Goal: Obtain resource: Obtain resource

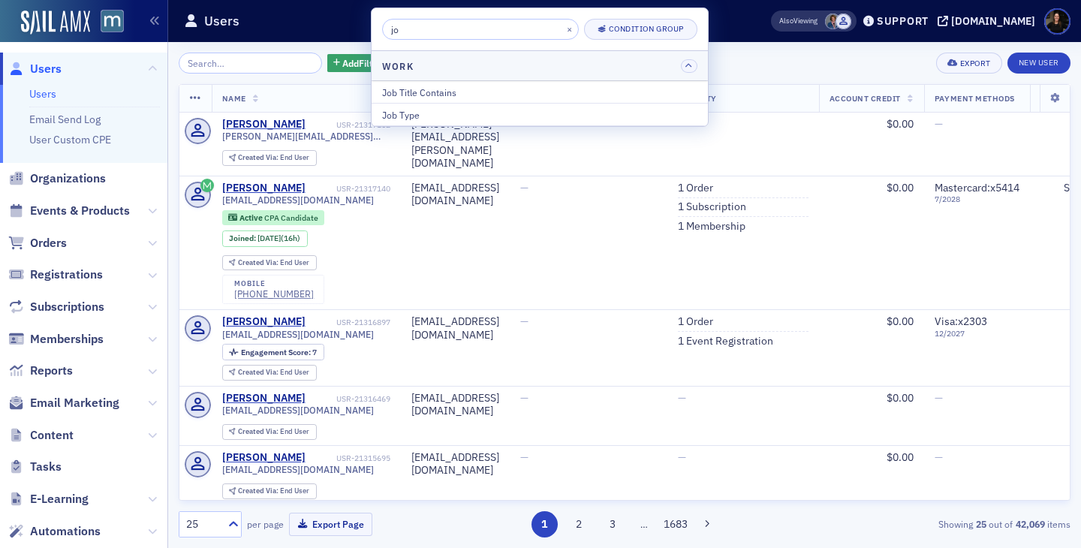
type input "j"
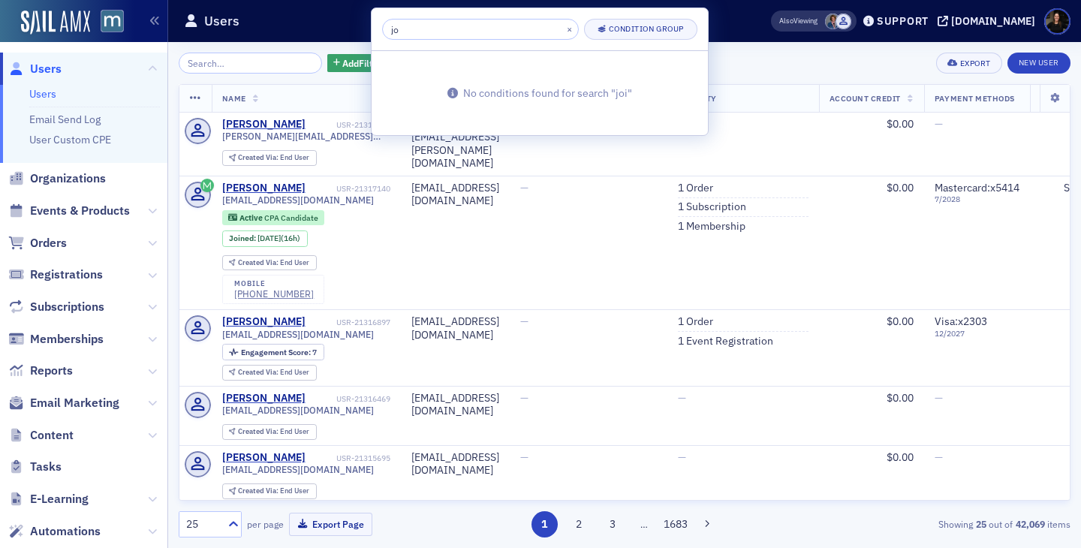
type input "j"
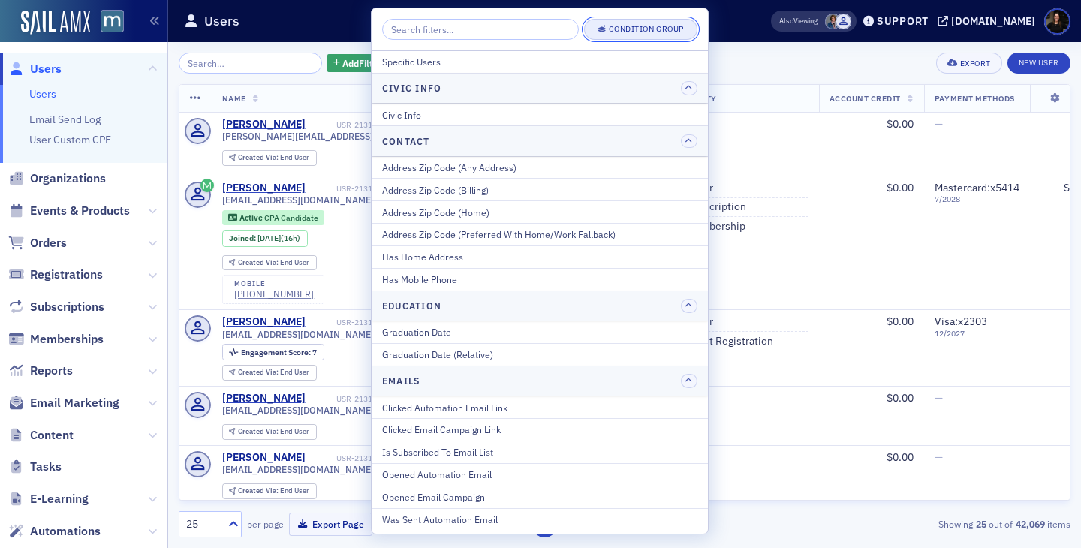
click at [625, 31] on div "Condition Group" at bounding box center [646, 29] width 75 height 8
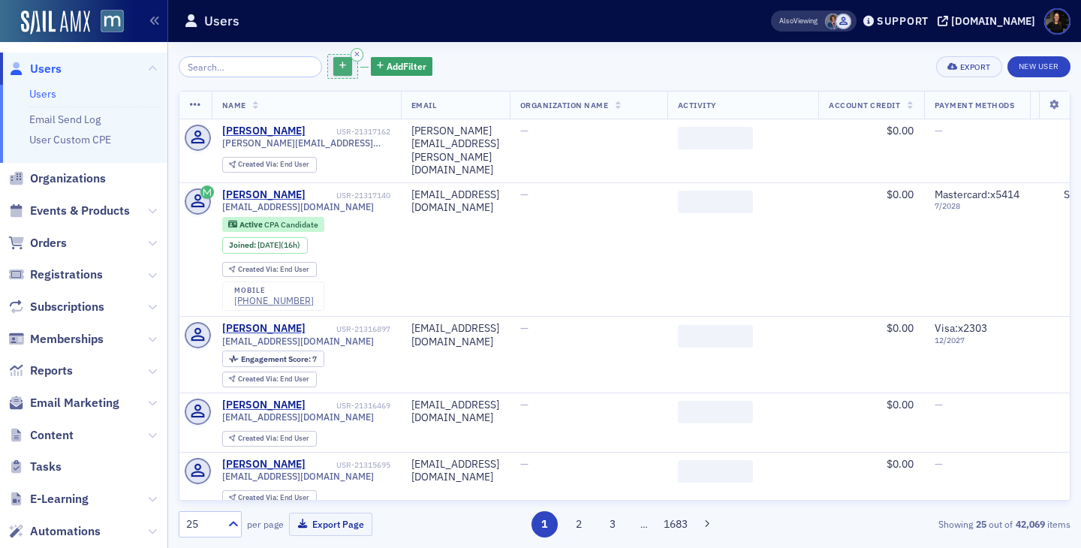
click at [339, 64] on icon "button" at bounding box center [342, 66] width 7 height 8
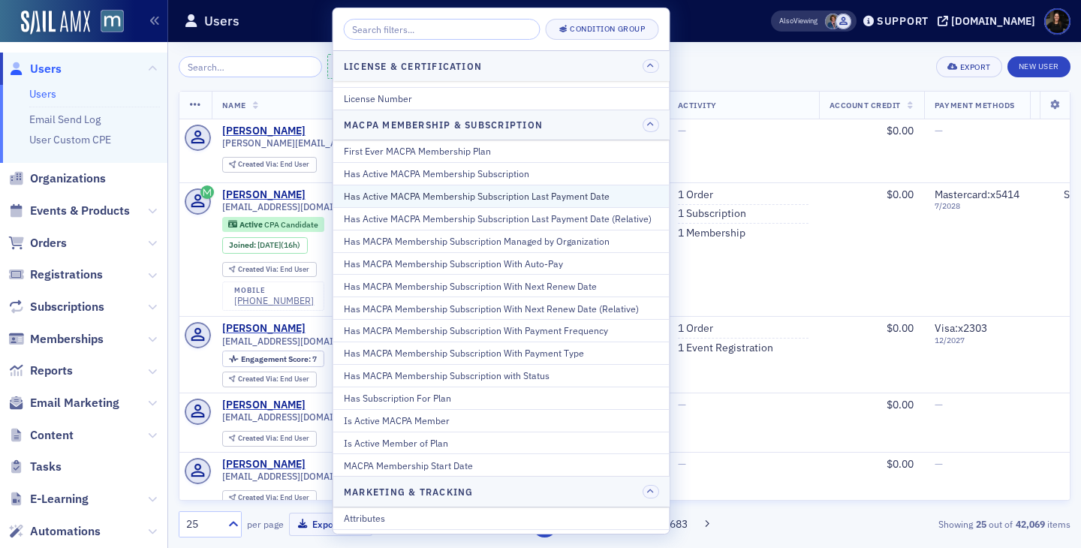
scroll to position [667, 0]
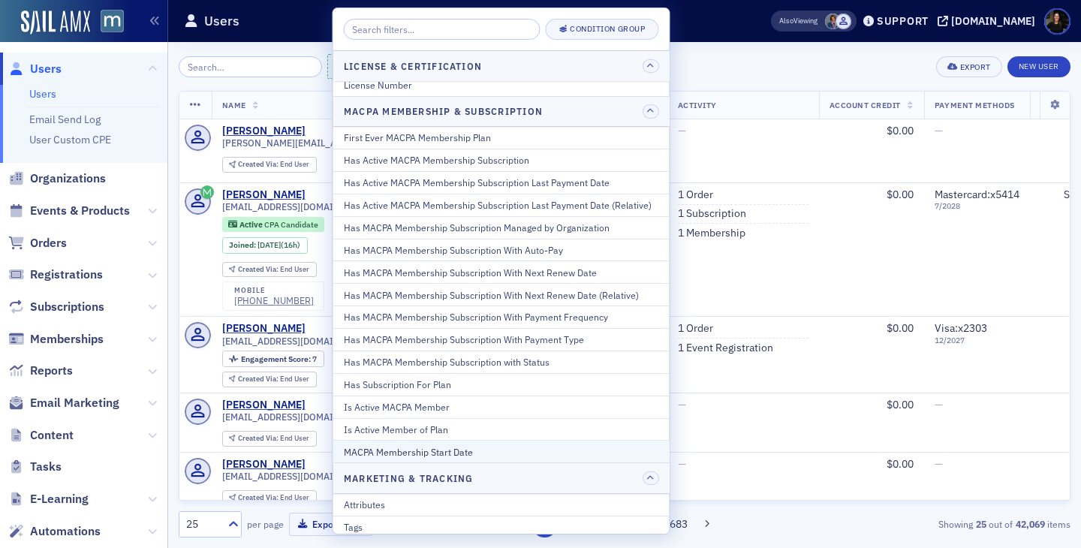
click at [420, 447] on div "MACPA Membership Start Date" at bounding box center [501, 452] width 315 height 14
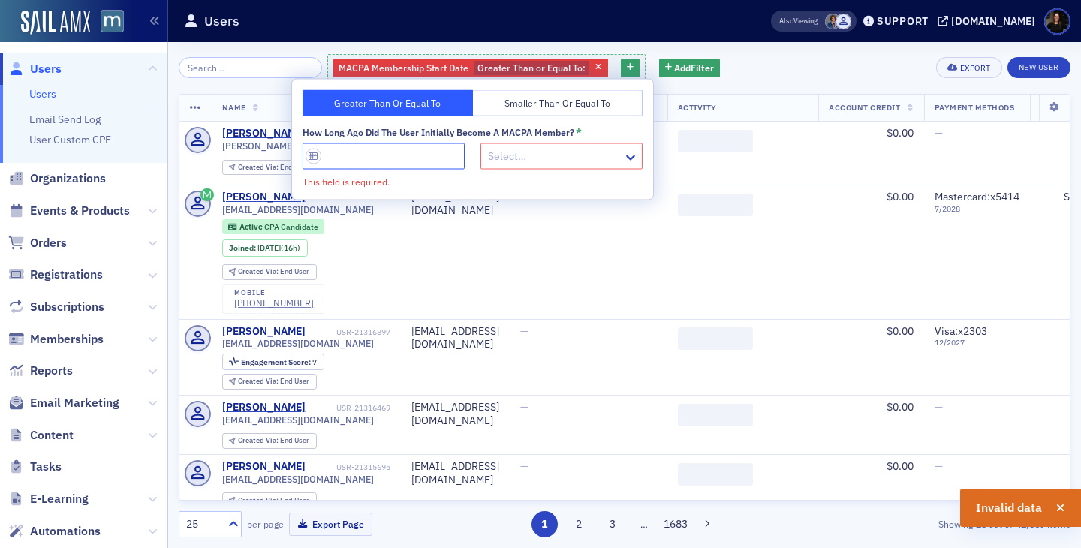
click at [391, 154] on input "How long ago did the user initially become a MACPA member? *" at bounding box center [384, 156] width 162 height 26
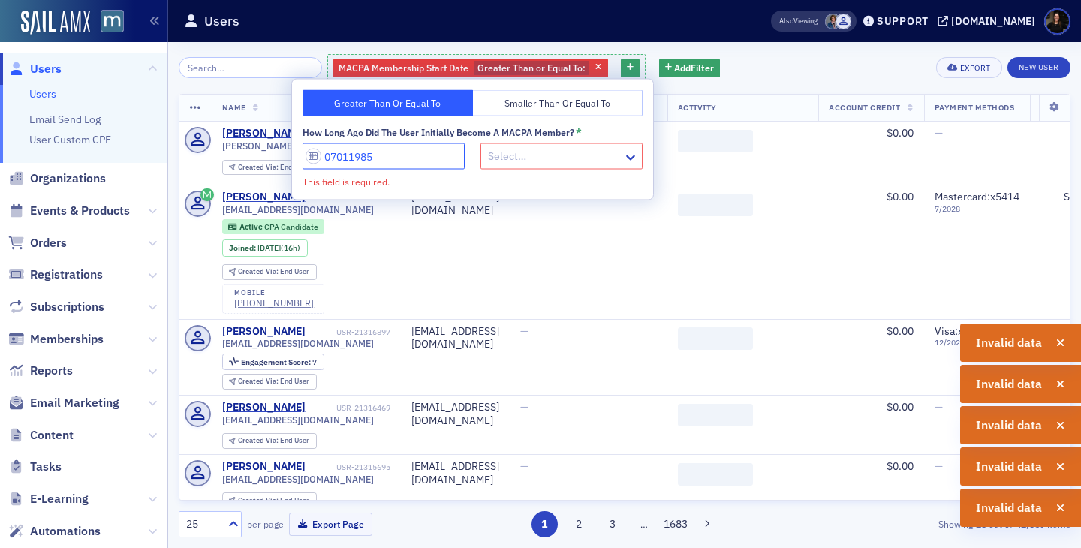
click at [340, 159] on input "07011985" at bounding box center [384, 156] width 162 height 26
click at [336, 160] on input "07011985" at bounding box center [384, 156] width 162 height 26
type input "07011985"
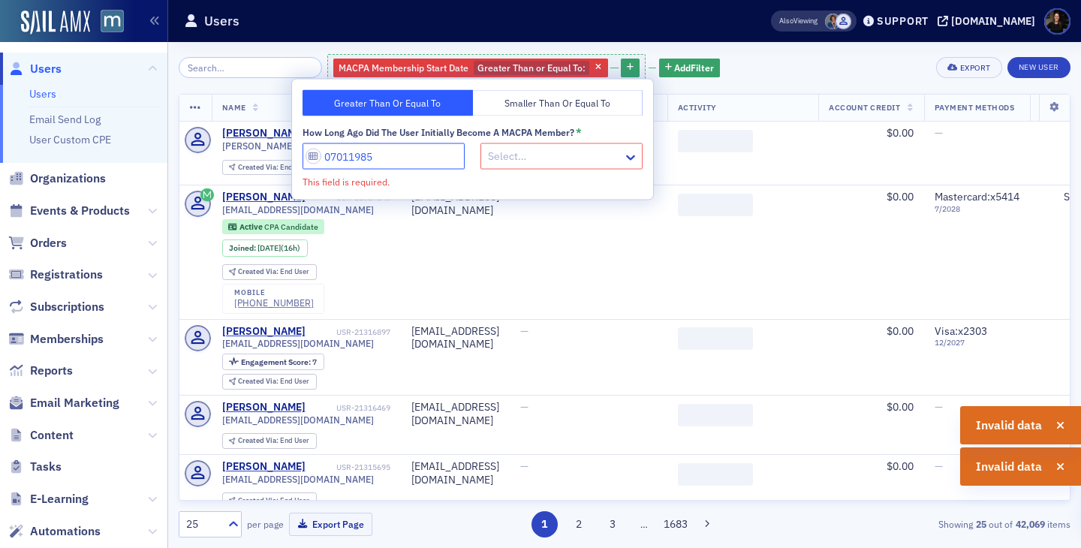
click at [318, 160] on input "07011985" at bounding box center [384, 156] width 162 height 26
click at [311, 156] on input "07011985" at bounding box center [384, 156] width 162 height 26
click at [385, 156] on input "07011985" at bounding box center [384, 156] width 162 height 26
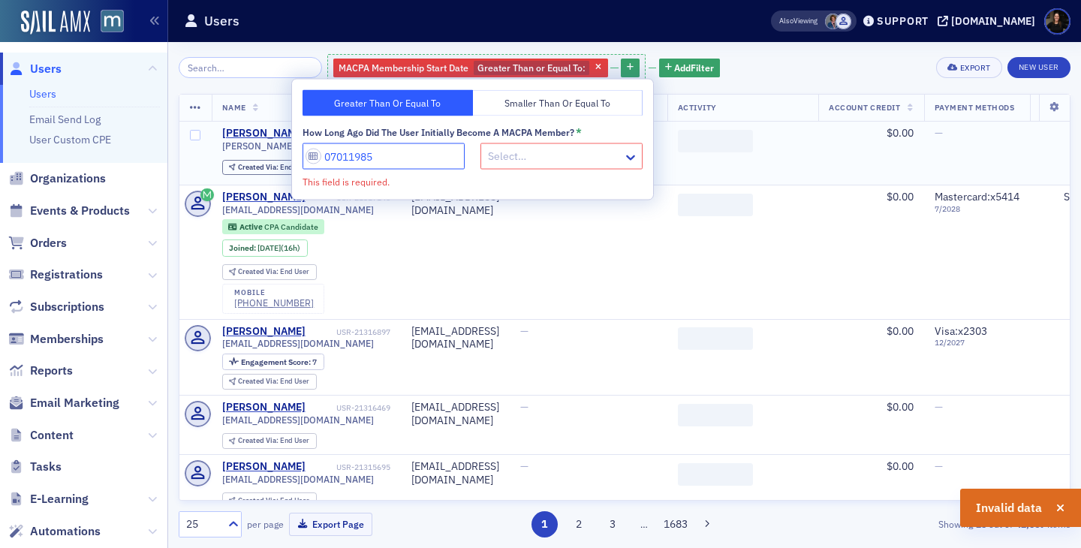
drag, startPoint x: 385, startPoint y: 157, endPoint x: 248, endPoint y: 156, distance: 137.4
click at [248, 156] on body "Users Users Email Send Log User Custom CPE Organizations Events & Products Orde…" at bounding box center [540, 274] width 1081 height 548
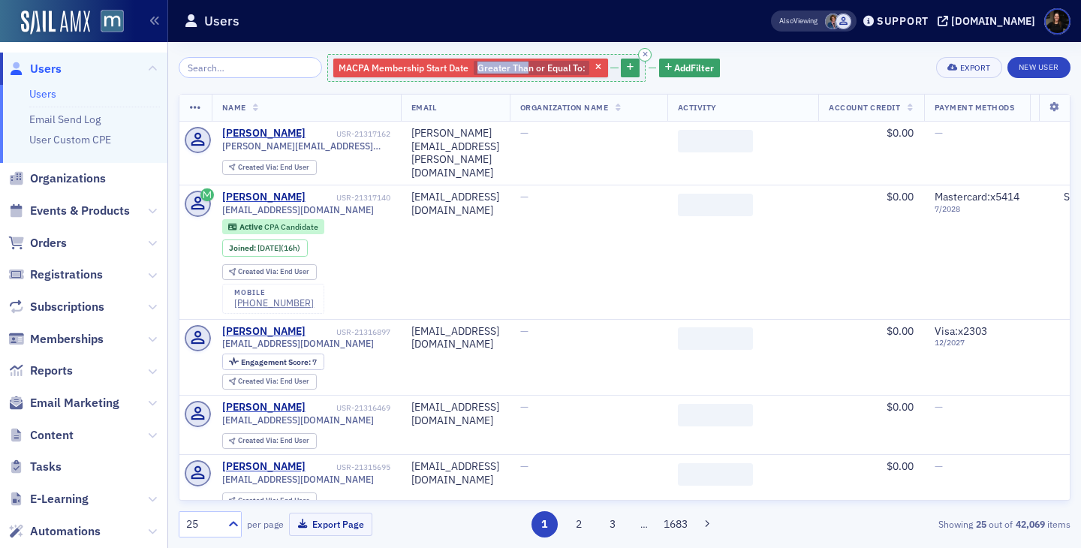
click at [509, 62] on span "Greater Than or Equal To :" at bounding box center [532, 68] width 108 height 12
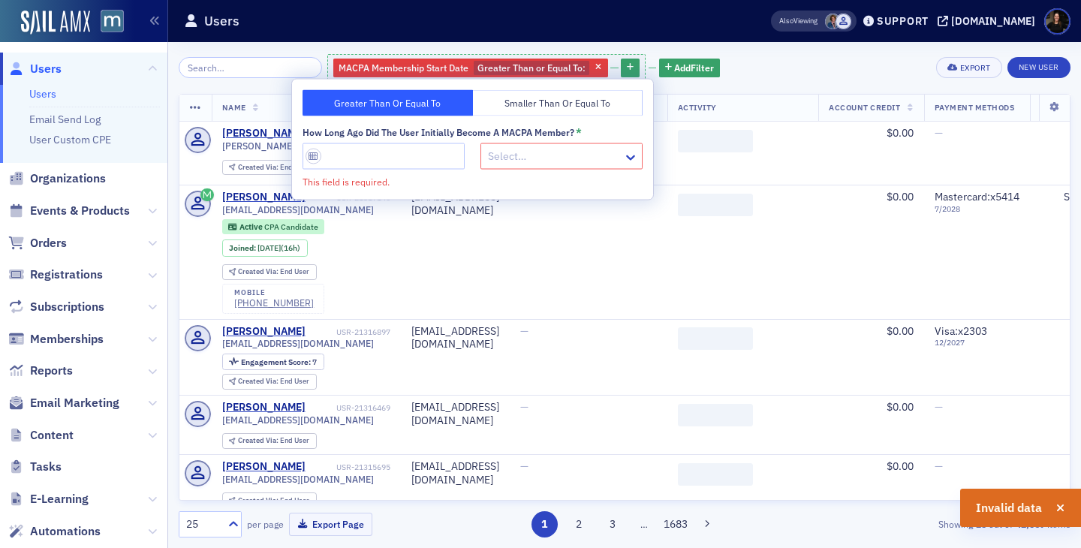
click at [493, 144] on div "Select…" at bounding box center [562, 156] width 162 height 26
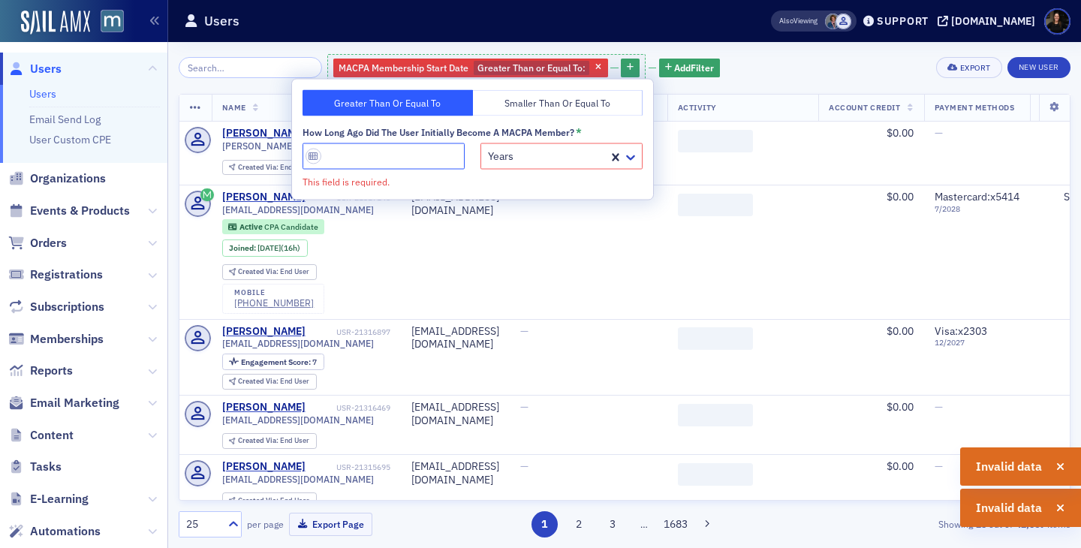
click at [396, 149] on input "How long ago did the user initially become a MACPA member? *" at bounding box center [384, 156] width 162 height 26
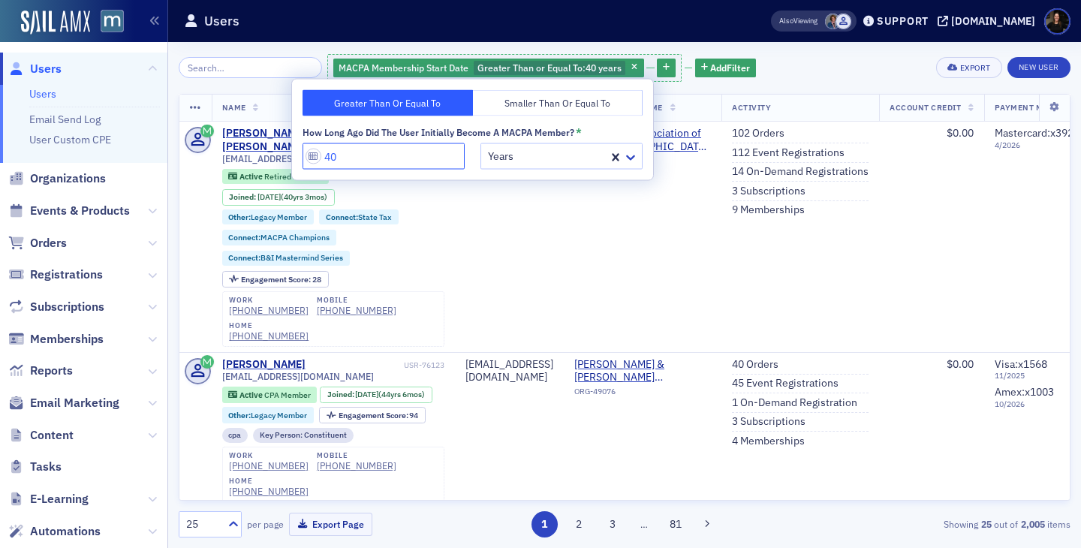
type input "40"
click at [529, 110] on button "Smaller Than or Equal To" at bounding box center [558, 103] width 170 height 26
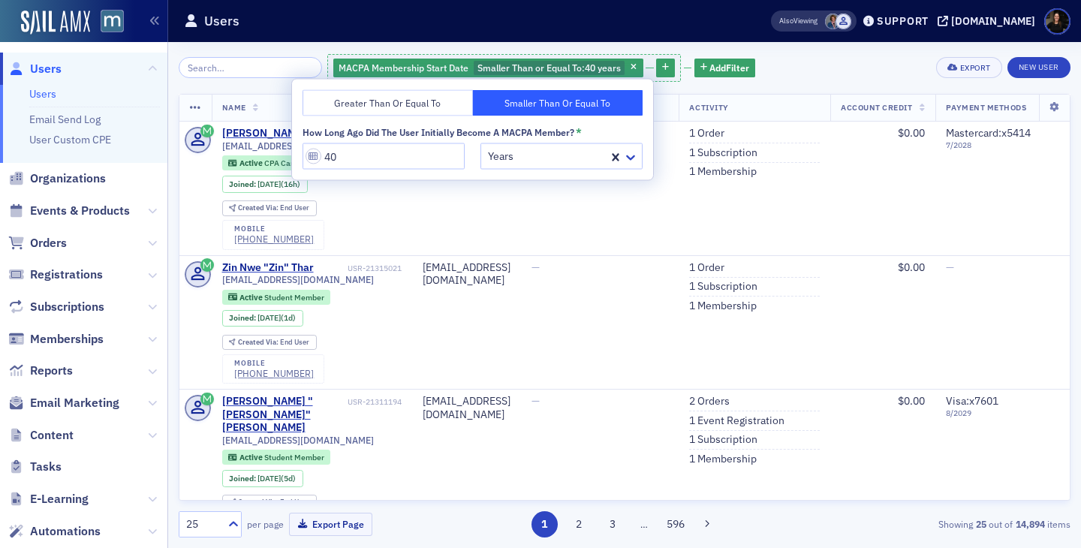
click at [404, 98] on button "Greater Than or Equal To" at bounding box center [388, 103] width 170 height 26
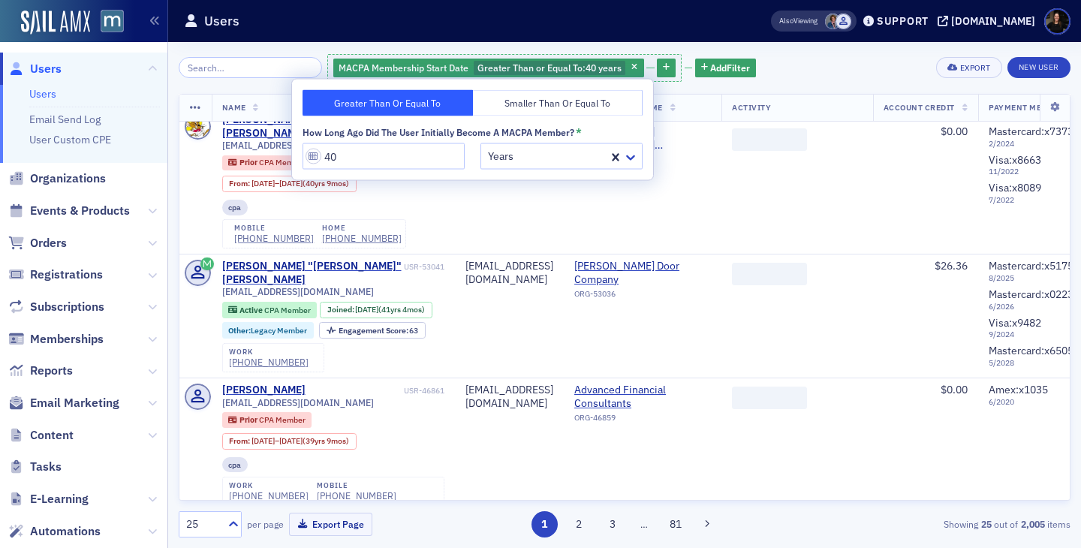
scroll to position [1447, 0]
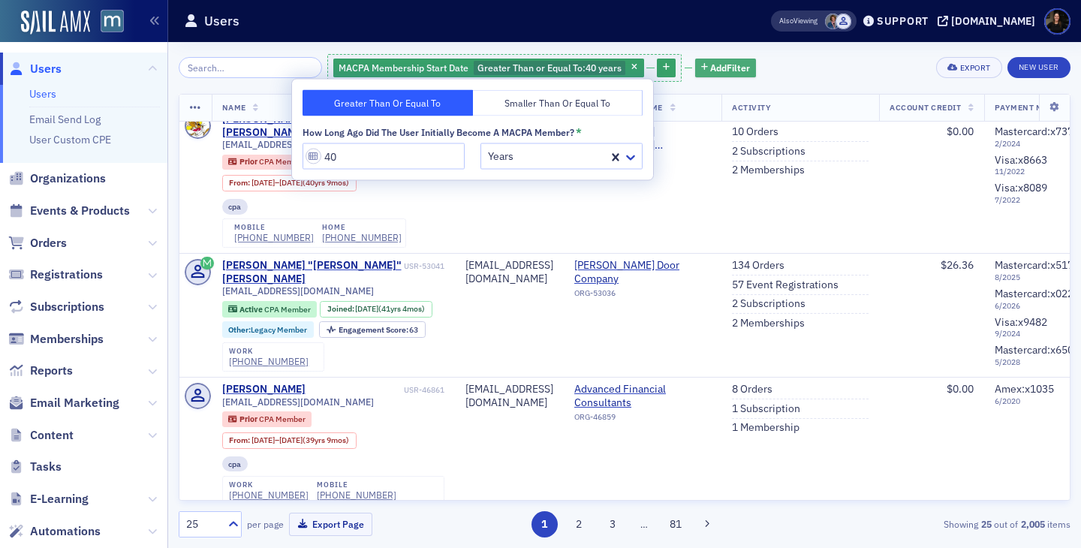
click at [710, 69] on span "Add Filter" at bounding box center [730, 68] width 40 height 14
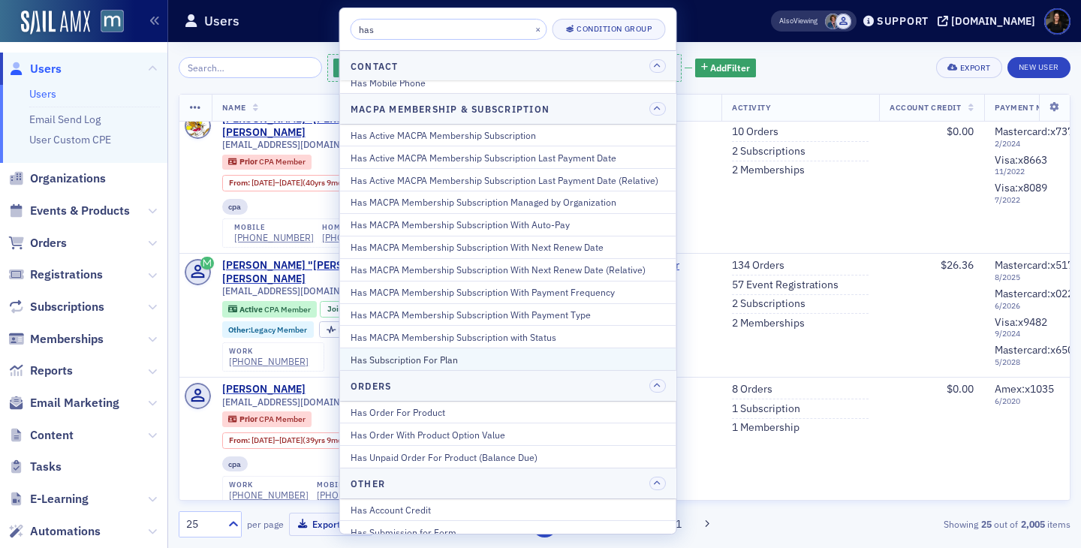
scroll to position [27, 0]
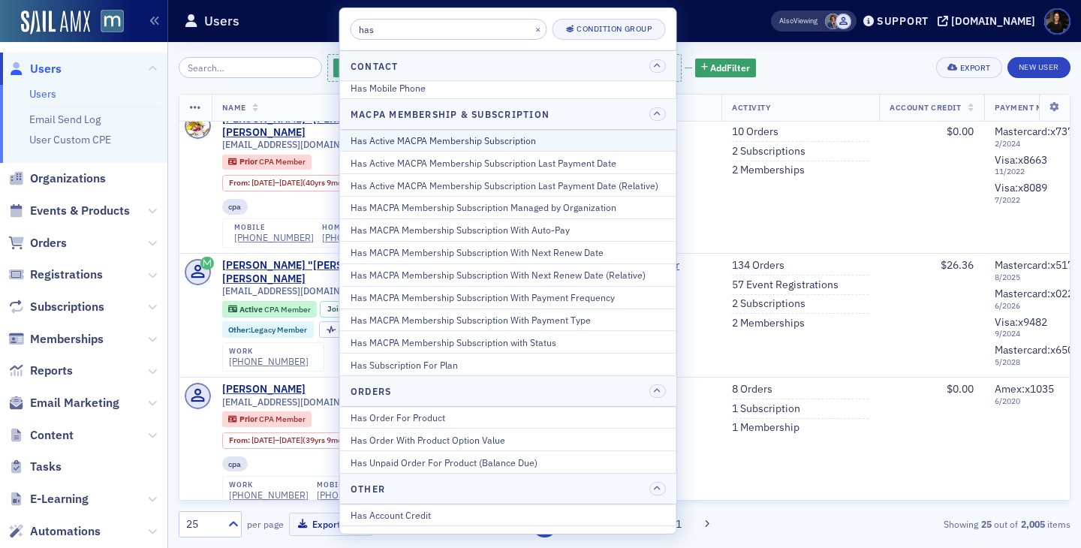
type input "has"
click at [407, 138] on div "Has Active MACPA Membership Subscription" at bounding box center [508, 141] width 315 height 14
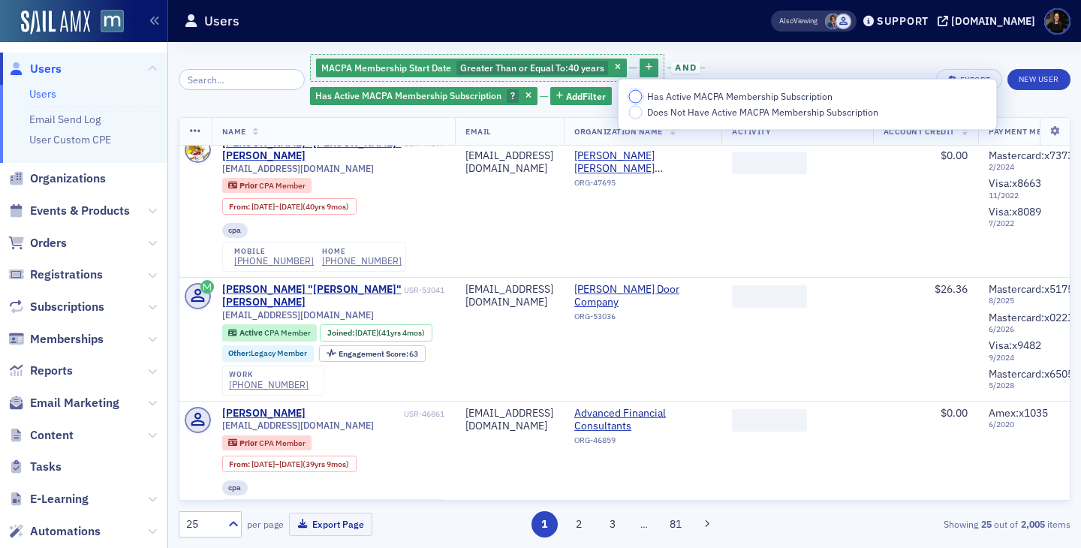
click at [634, 98] on input "Has Active MACPA Membership Subscription" at bounding box center [636, 97] width 14 height 14
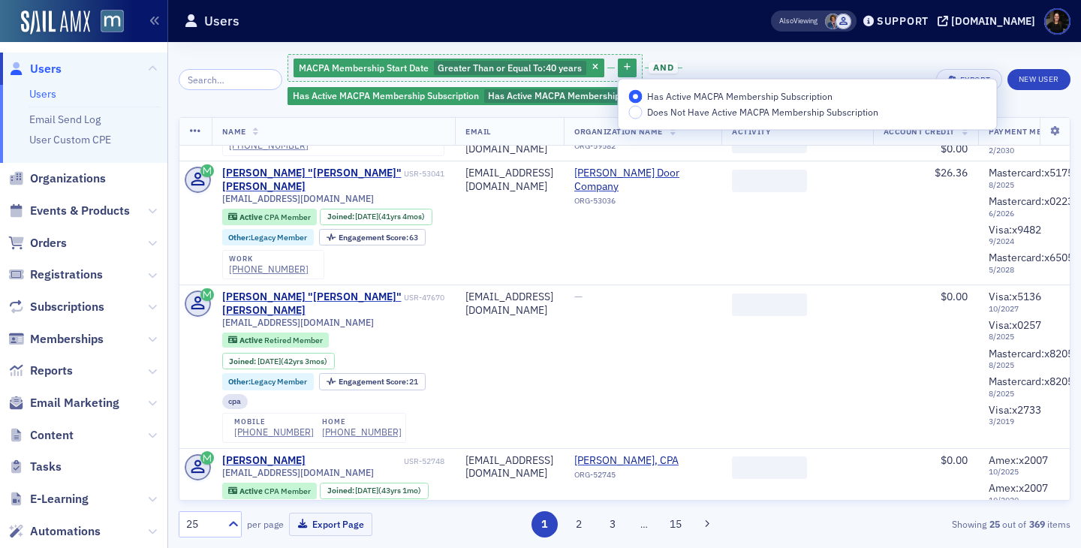
scroll to position [807, 0]
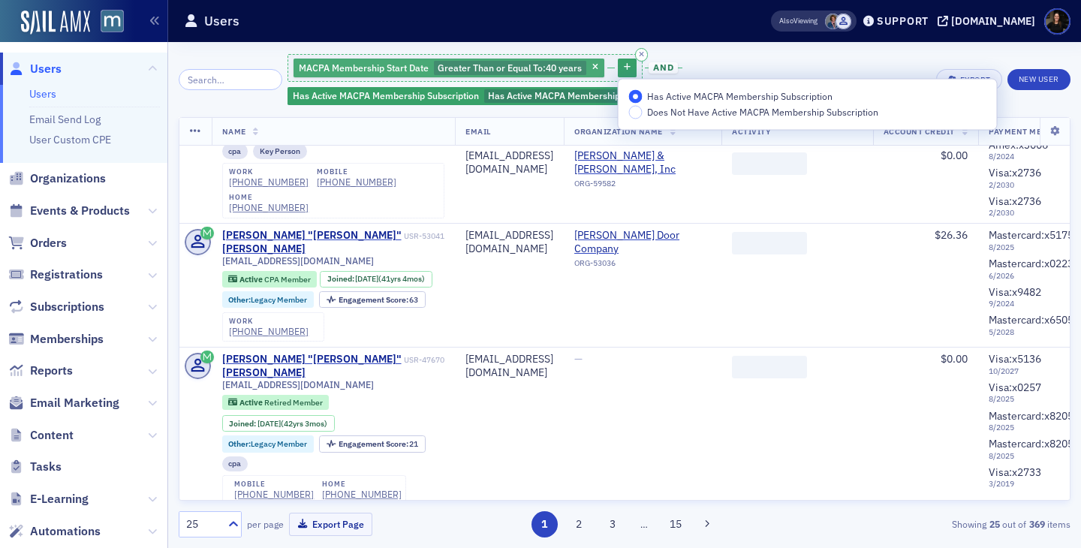
click at [462, 71] on span "Greater Than or Equal To :" at bounding box center [492, 68] width 108 height 12
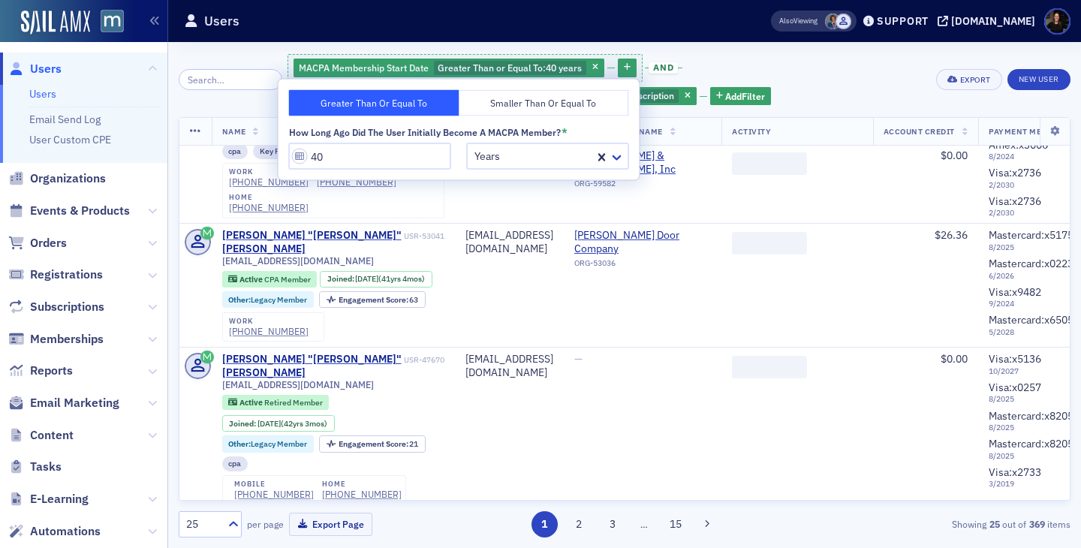
click at [725, 67] on div "MACPA Membership Start Date Greater Than or Equal To : 40 years and Has Active …" at bounding box center [607, 80] width 638 height 54
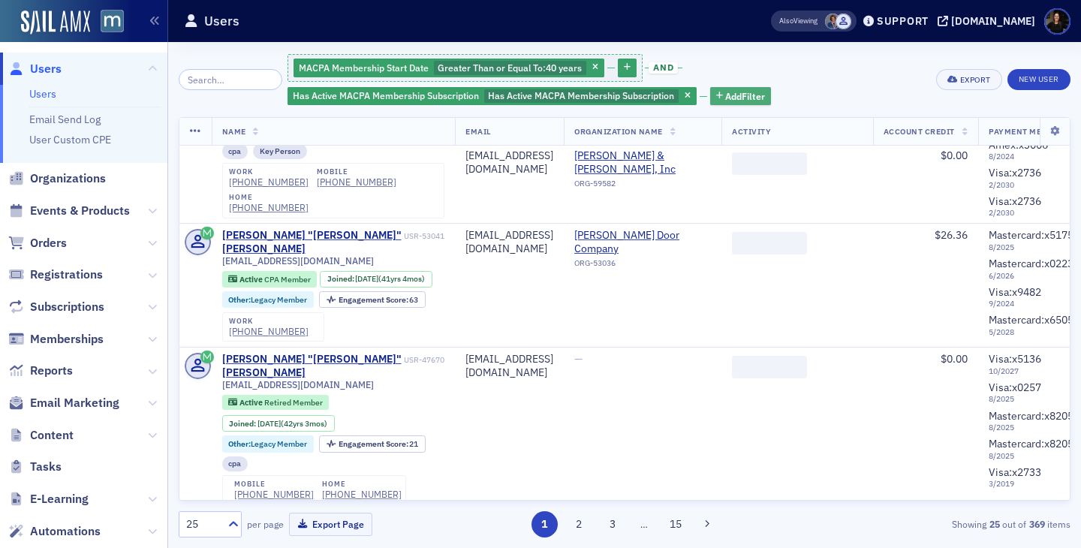
click at [730, 100] on span "Add Filter" at bounding box center [745, 96] width 40 height 14
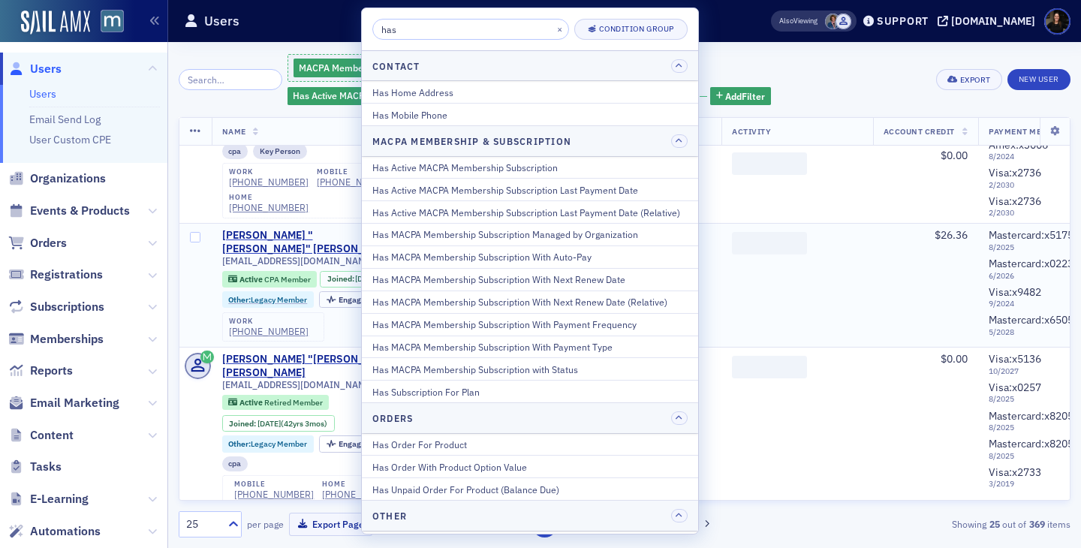
click at [722, 336] on td "Jamison Door Company ORG-53036" at bounding box center [643, 286] width 158 height 124
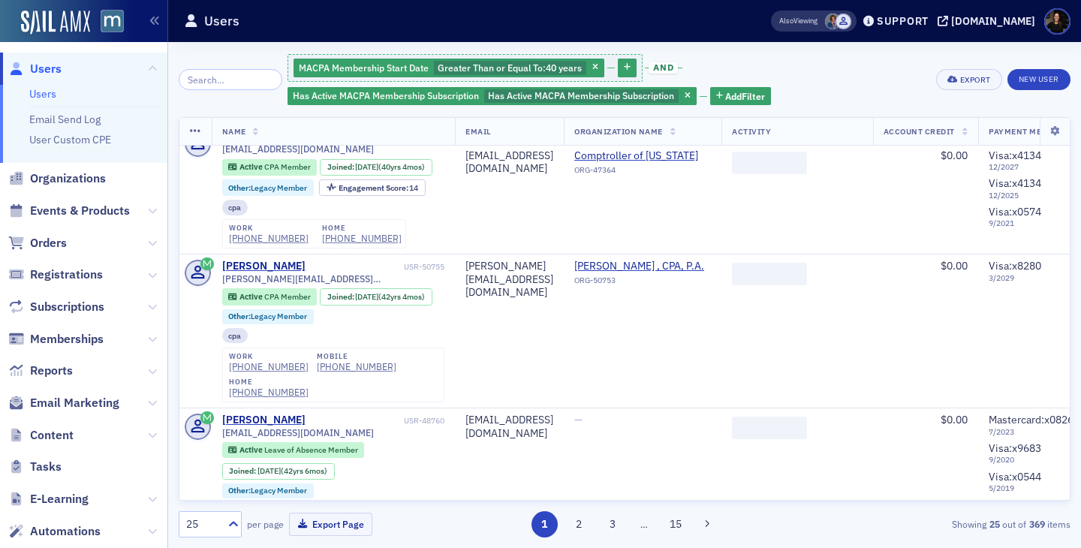
scroll to position [3053, 0]
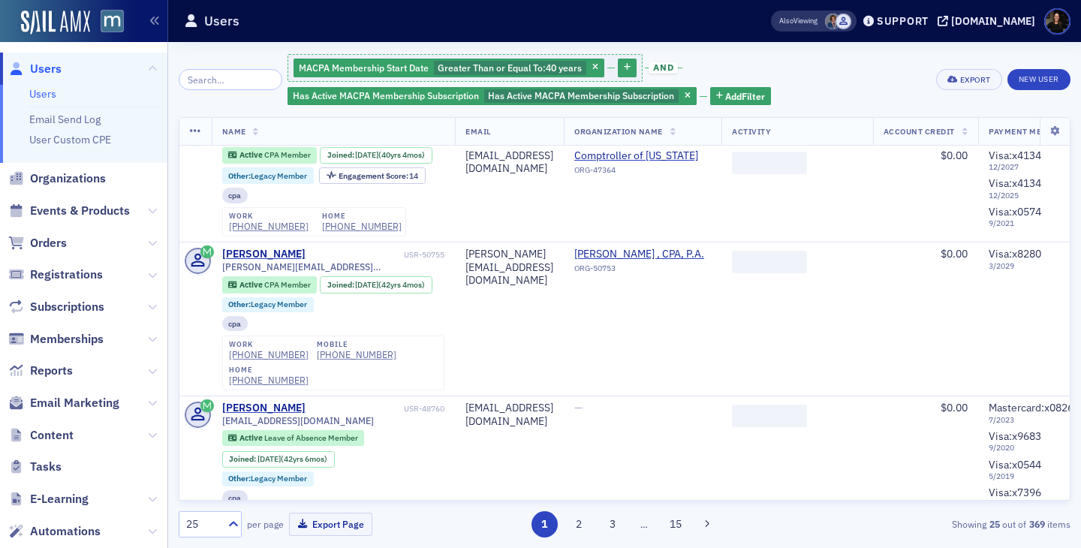
click at [279, 26] on link "Other : Legacy Member" at bounding box center [267, 22] width 79 height 10
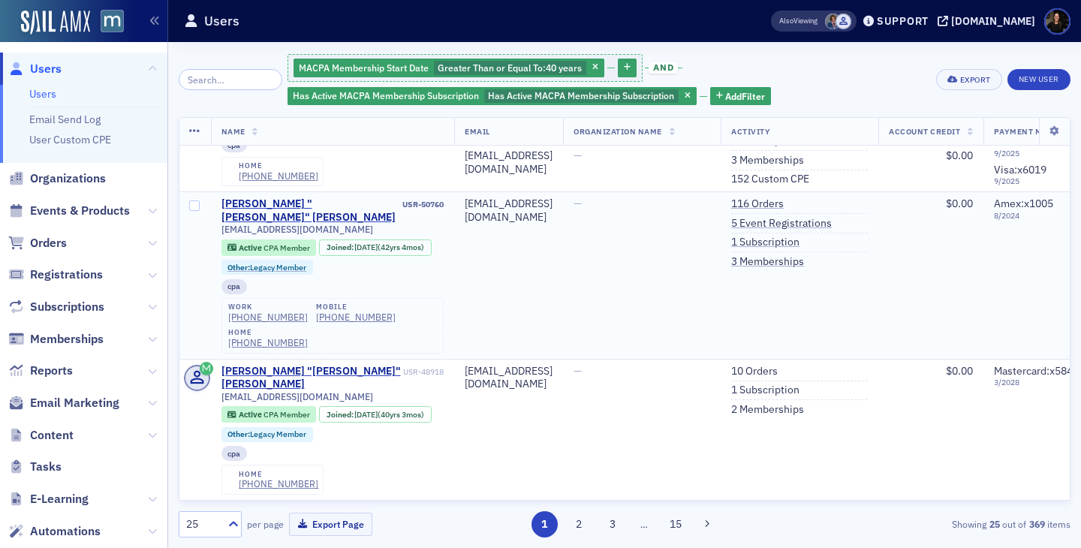
scroll to position [3623, 1]
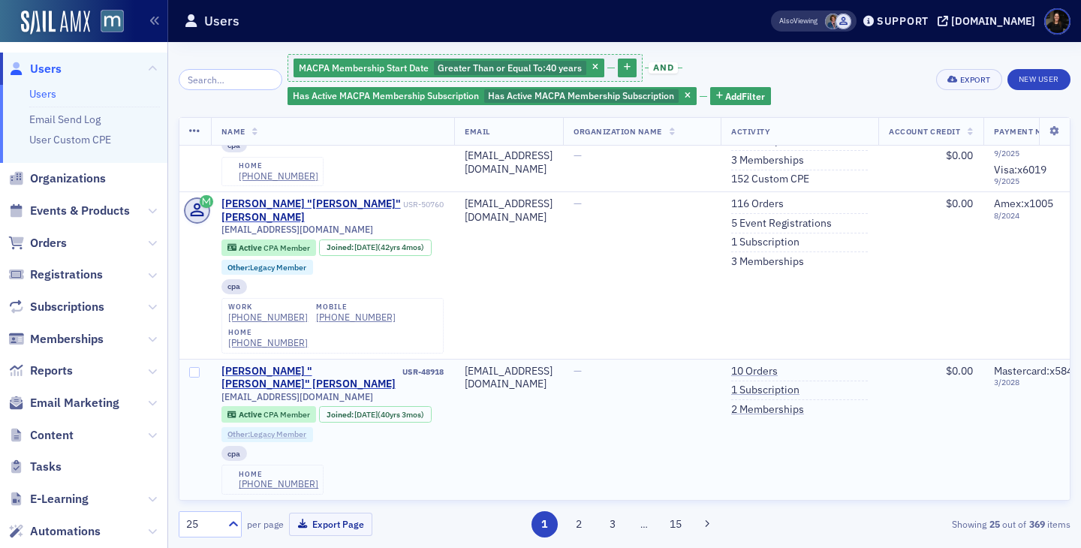
click at [274, 439] on link "Other : Legacy Member" at bounding box center [267, 434] width 79 height 10
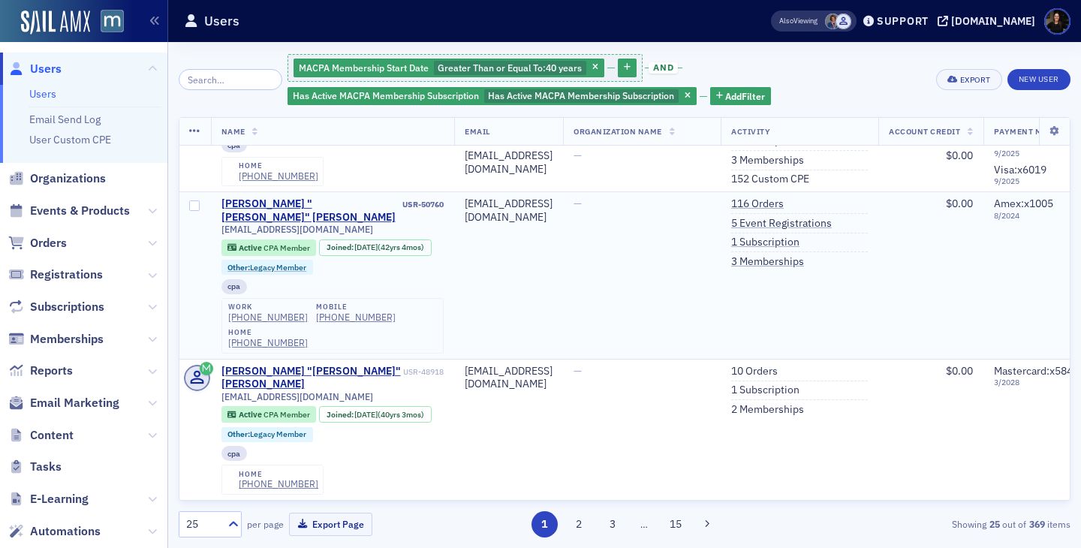
scroll to position [3645, 1]
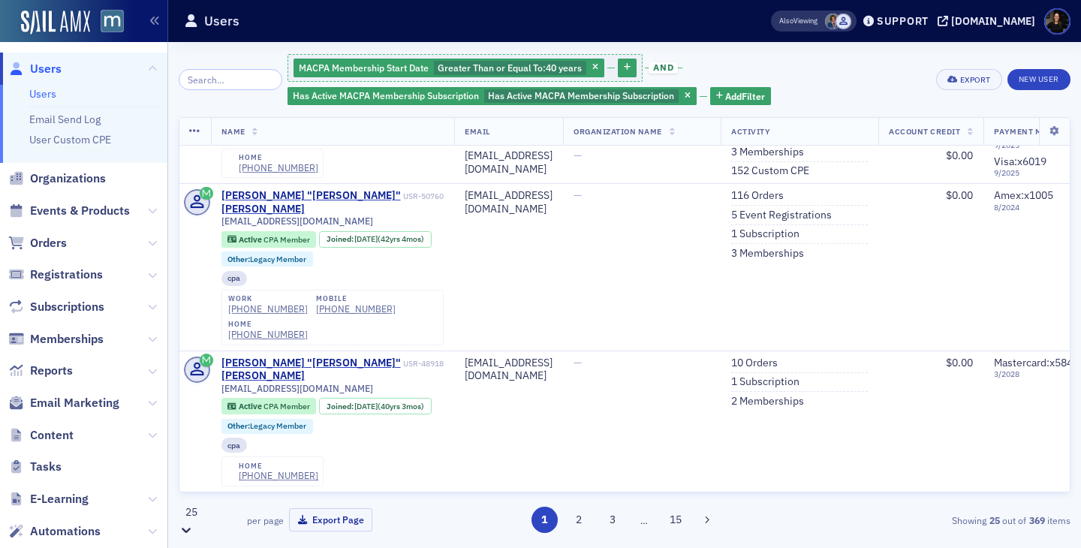
click at [194, 526] on icon at bounding box center [186, 530] width 15 height 15
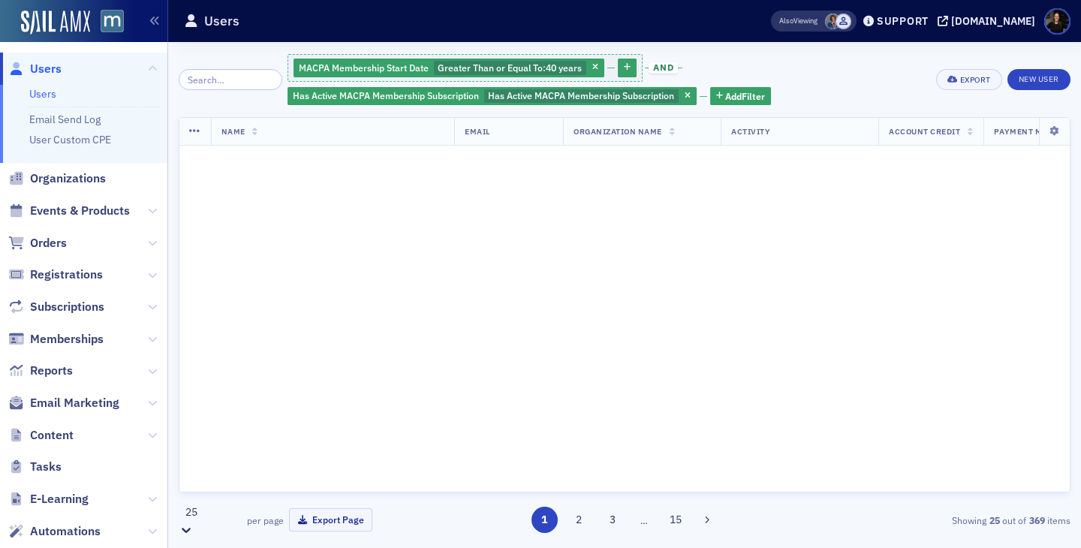
scroll to position [0, 1]
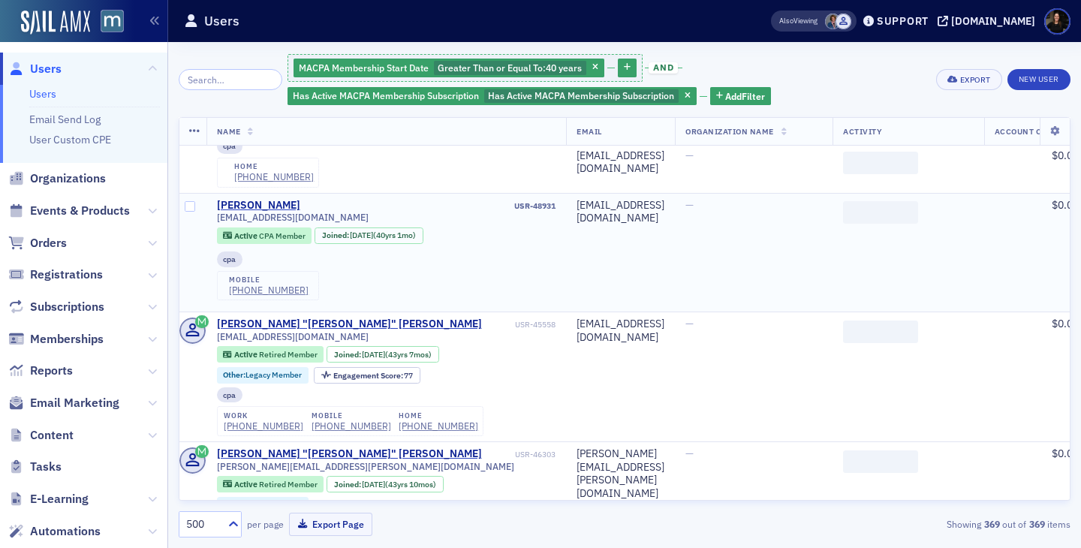
scroll to position [4520, 5]
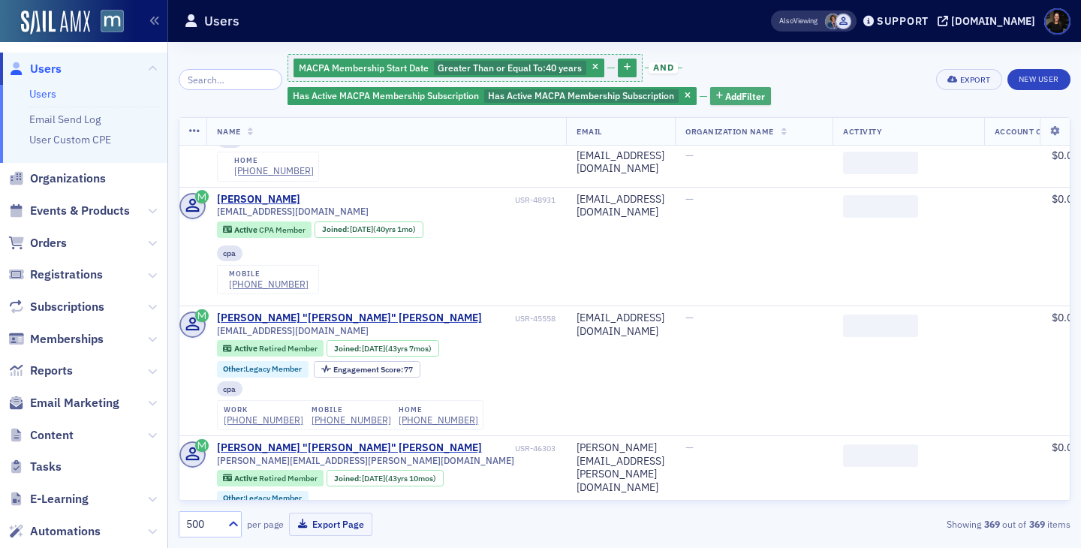
click at [727, 90] on span "Add Filter" at bounding box center [745, 96] width 40 height 14
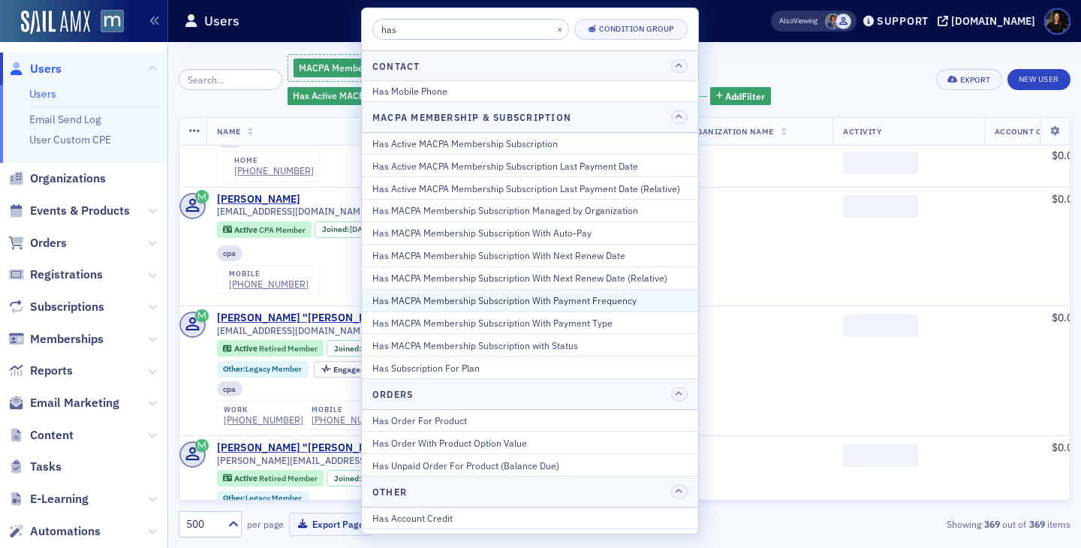
scroll to position [23, 0]
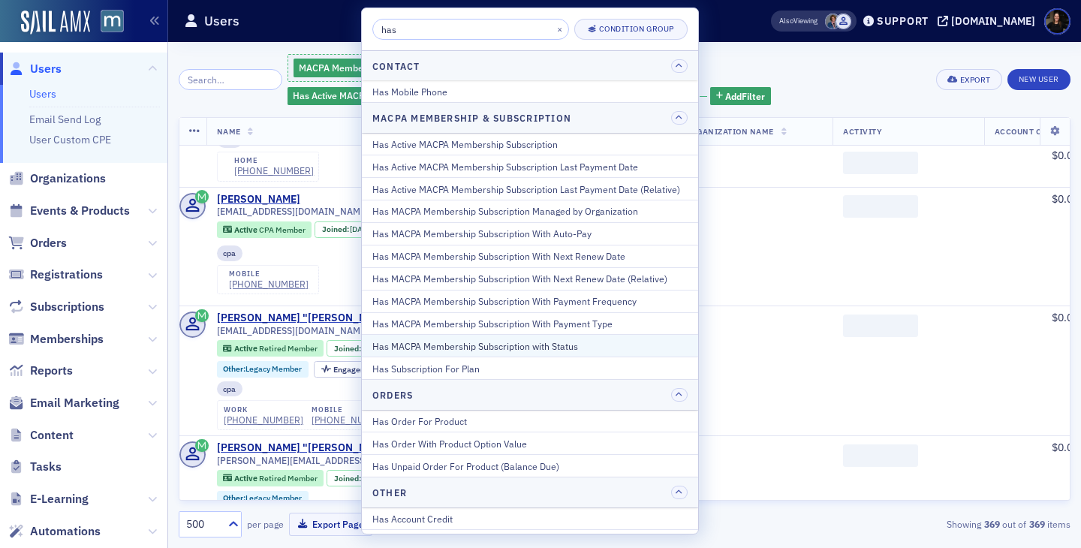
click at [486, 354] on button "Has MACPA Membership Subscription with Status" at bounding box center [530, 345] width 336 height 23
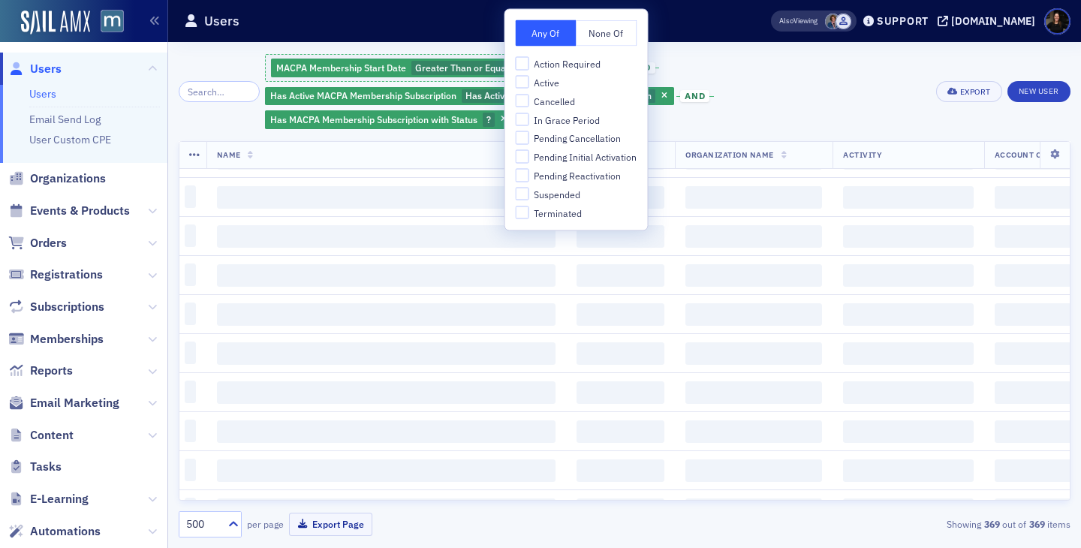
click at [750, 69] on div "MACPA Membership Start Date Greater Than or Equal To : 40 years and Has Active …" at bounding box center [596, 92] width 662 height 78
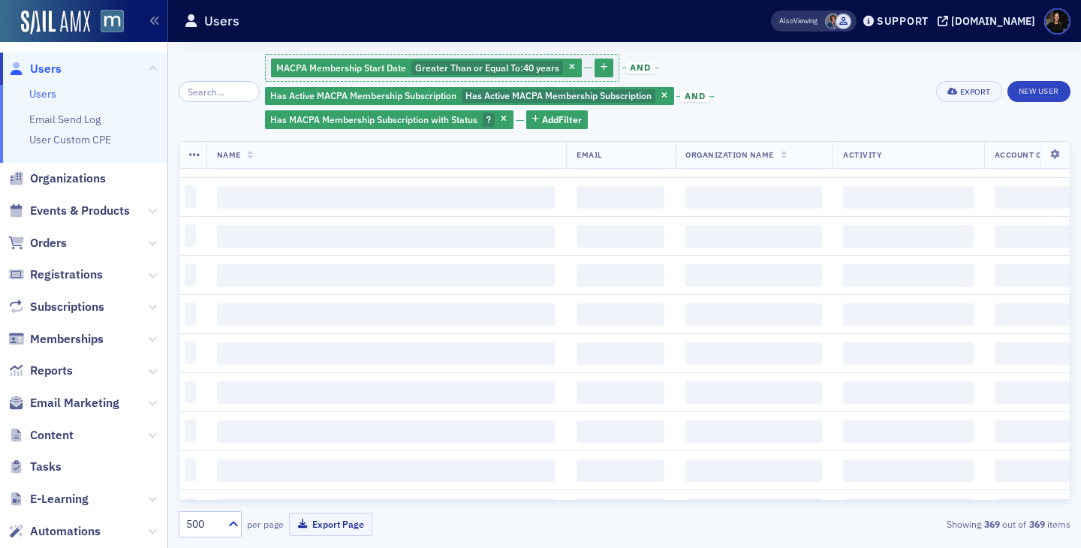
click at [498, 119] on span "button" at bounding box center [505, 120] width 14 height 14
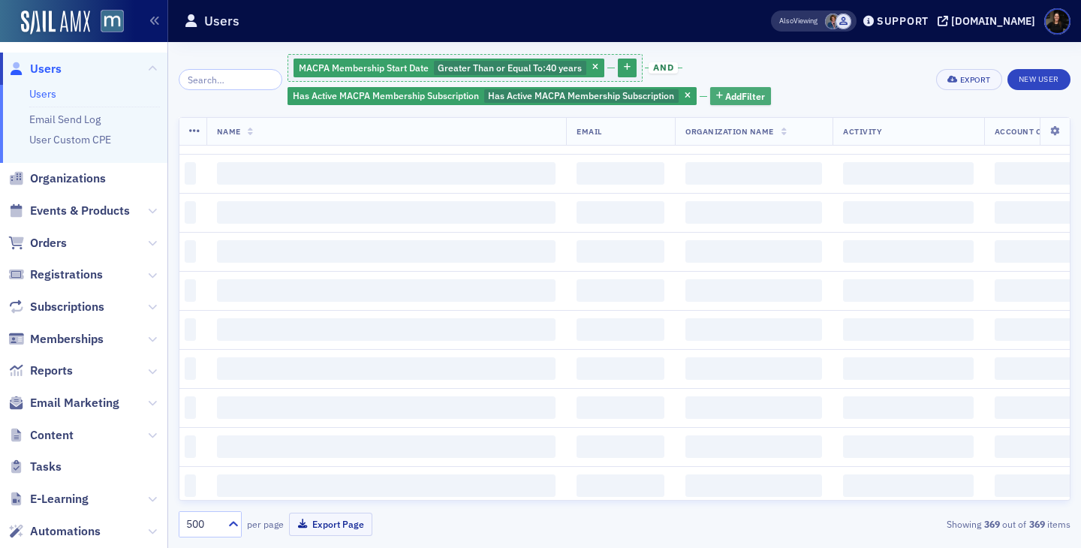
click at [749, 97] on span "Add Filter" at bounding box center [745, 96] width 40 height 14
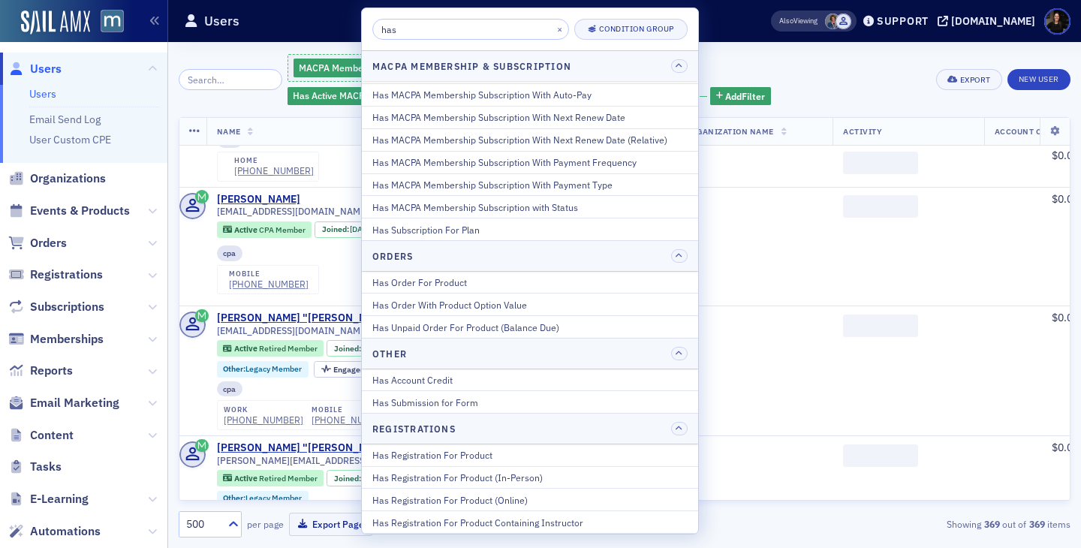
scroll to position [164, 0]
type input "h"
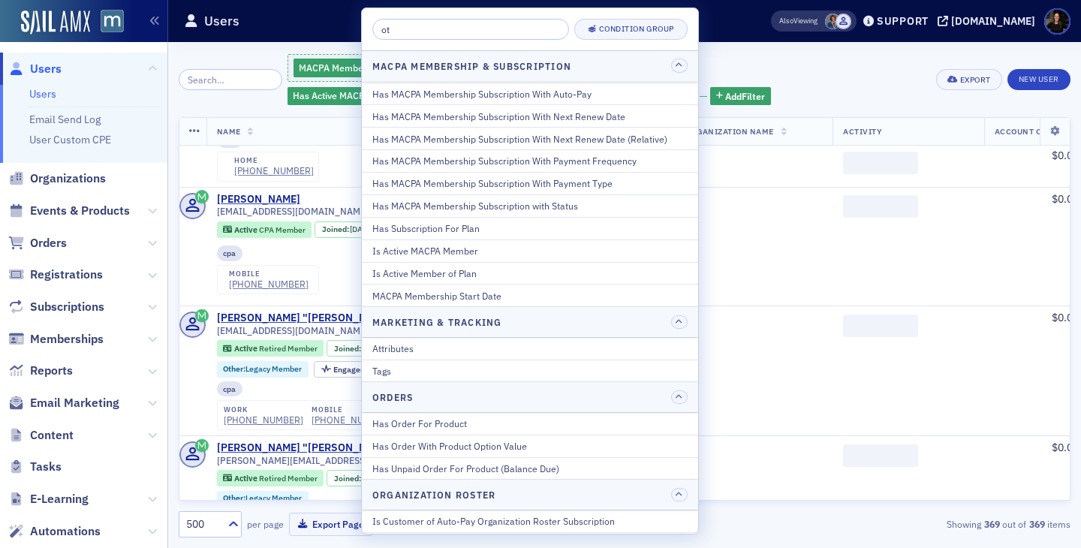
scroll to position [0, 0]
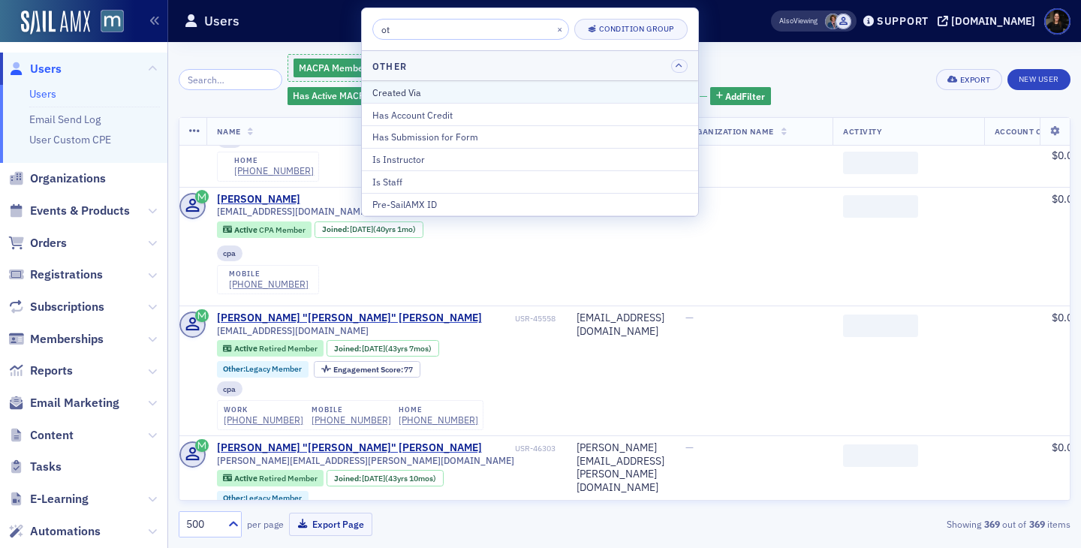
type input "o"
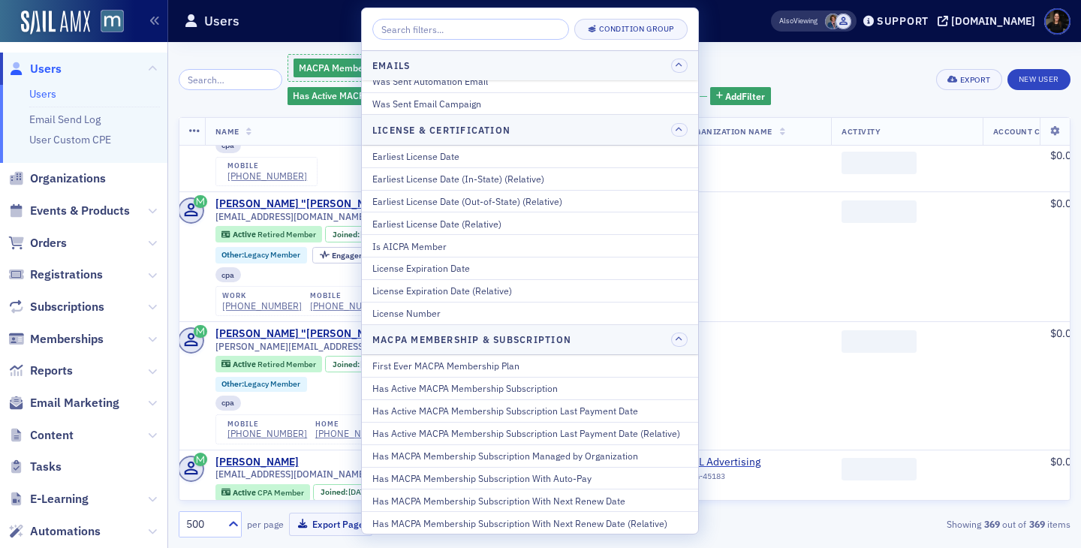
scroll to position [452, 0]
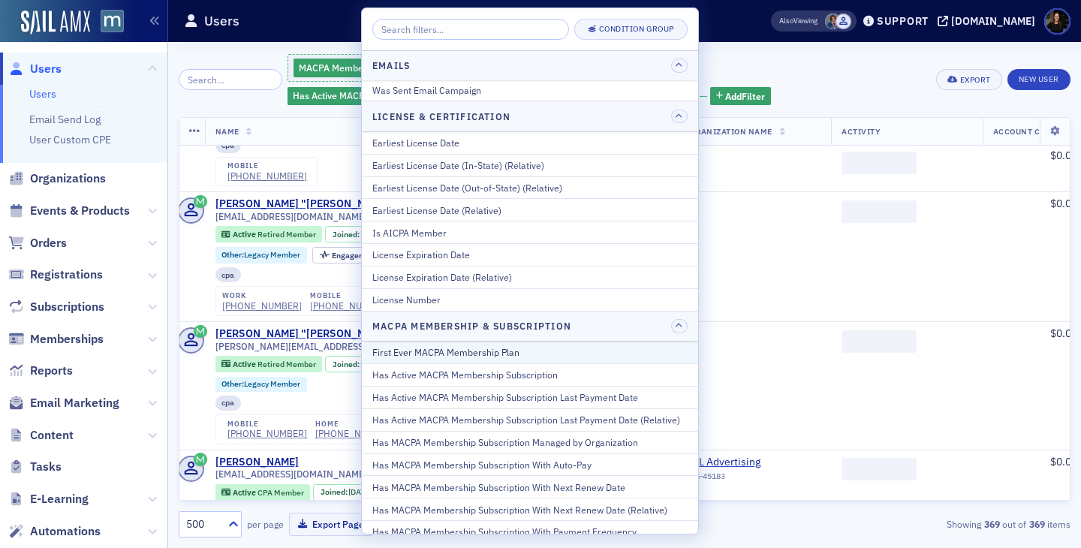
click at [455, 355] on div "First Ever MACPA Membership Plan" at bounding box center [529, 352] width 315 height 14
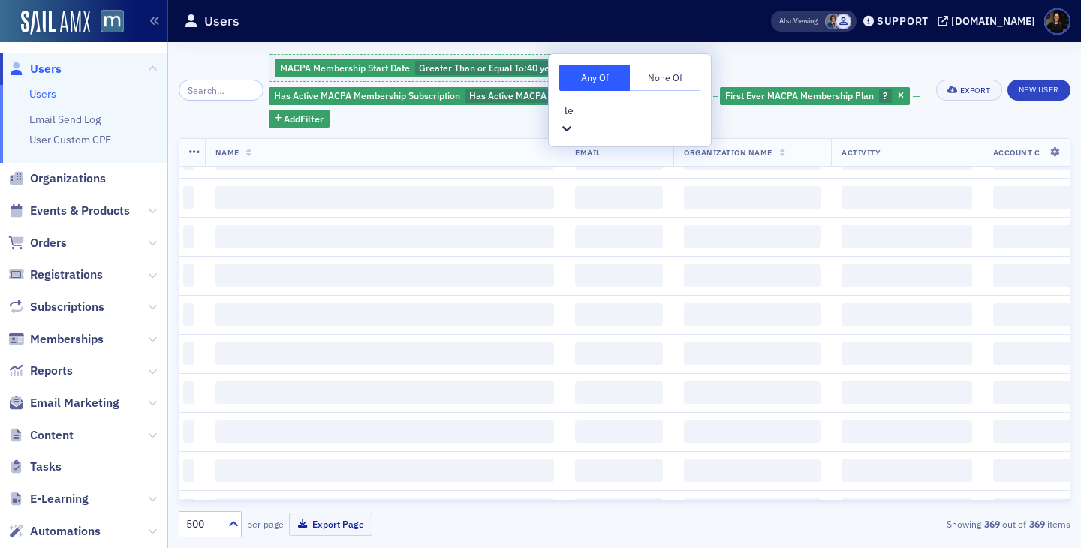
type input "leg"
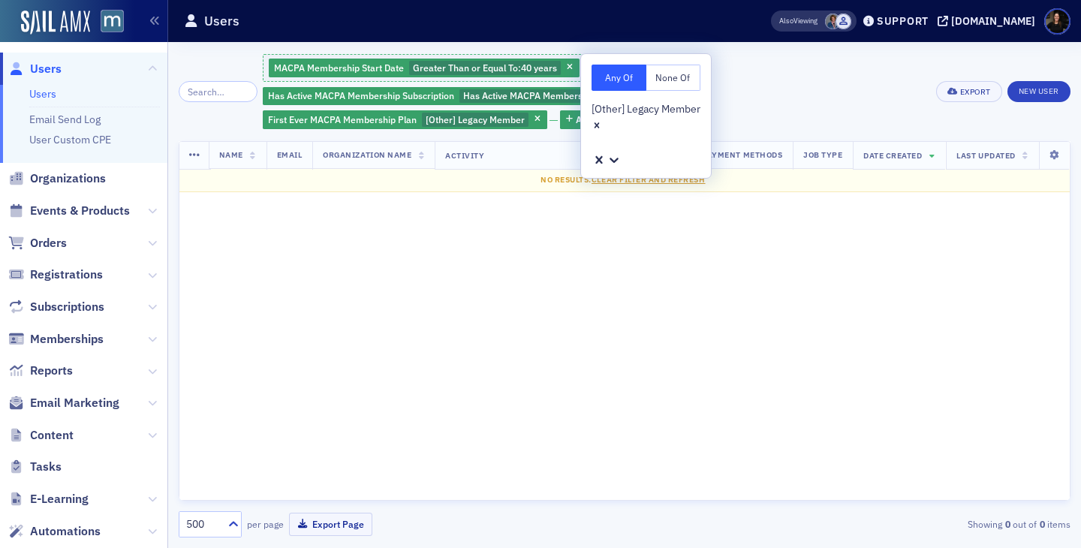
scroll to position [0, 7]
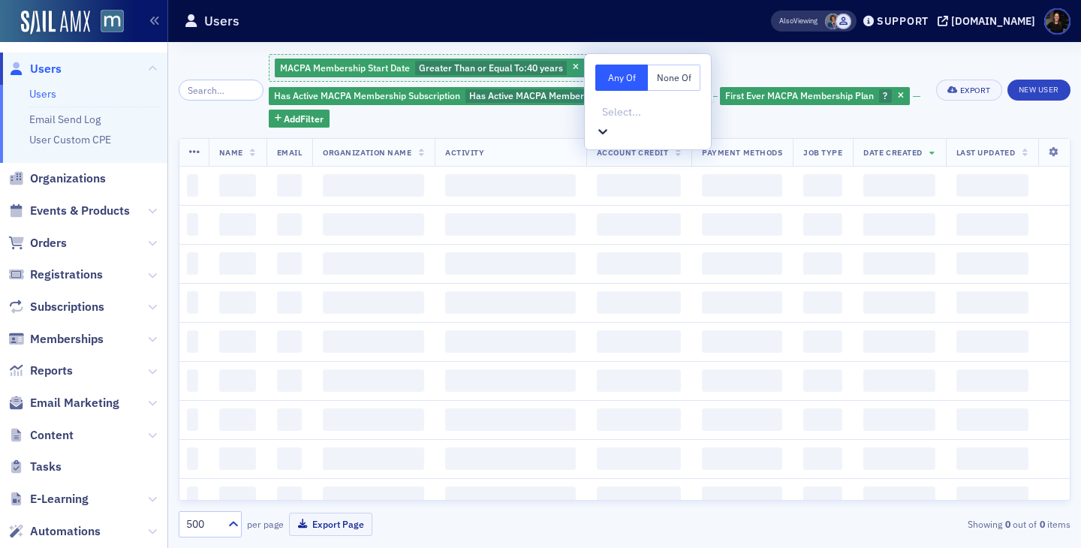
click at [679, 74] on button "None Of" at bounding box center [674, 78] width 53 height 26
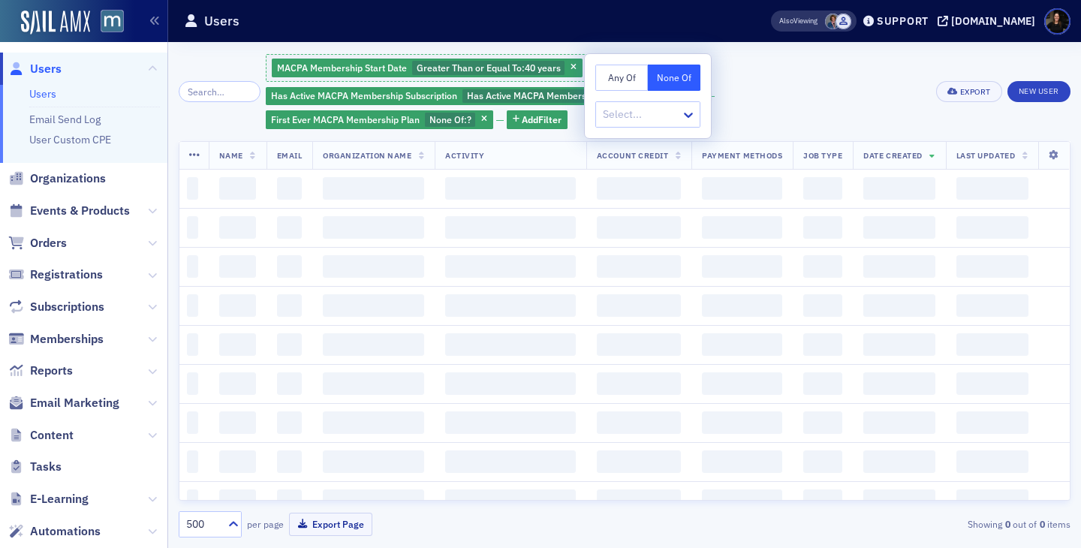
click at [663, 122] on div at bounding box center [640, 114] width 78 height 19
type input "leg"
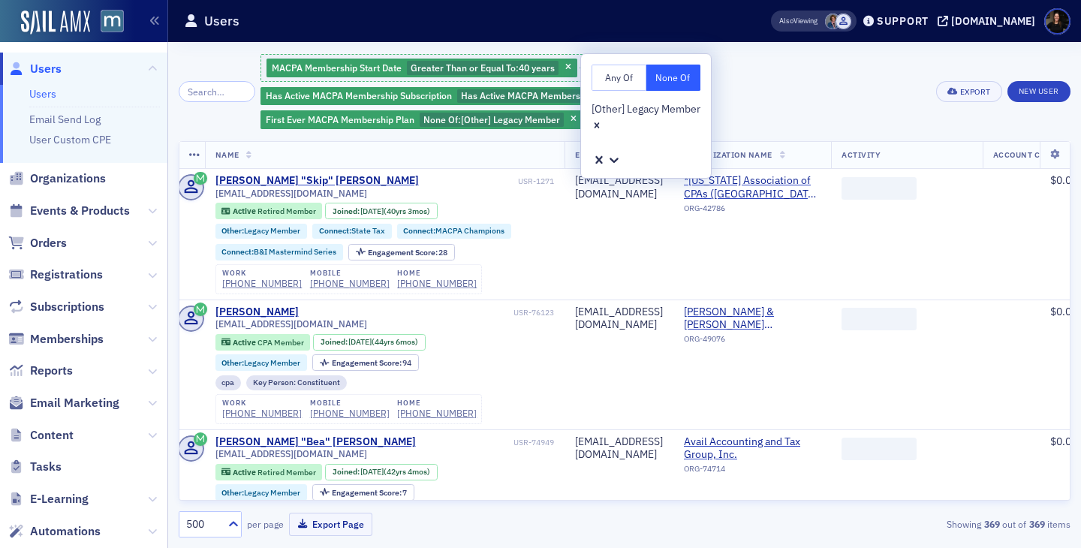
click at [773, 77] on div "MACPA Membership Start Date Greater Than or Equal To : 40 years and Has Active …" at bounding box center [594, 92] width 666 height 78
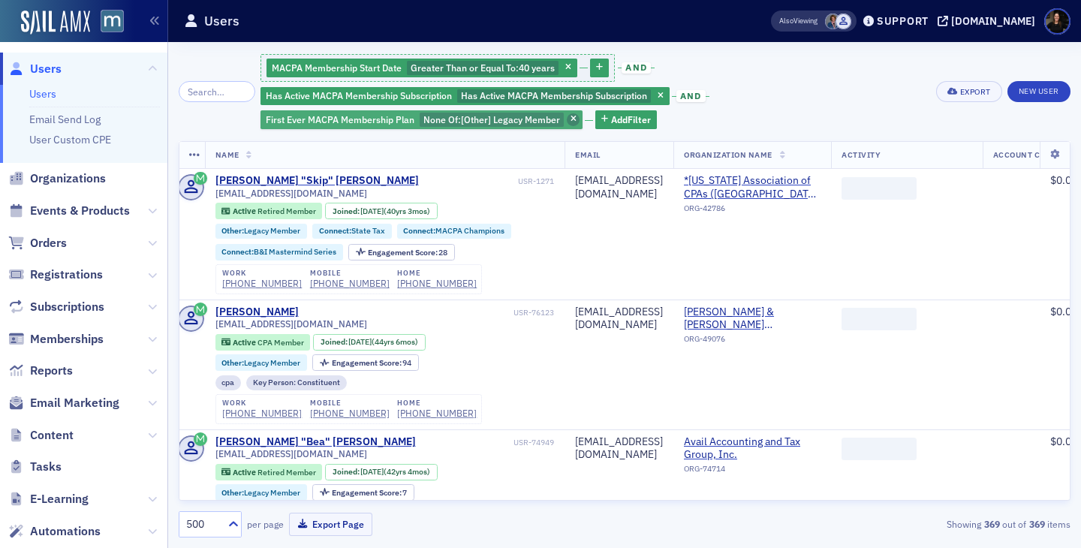
click at [571, 120] on icon "button" at bounding box center [574, 120] width 6 height 8
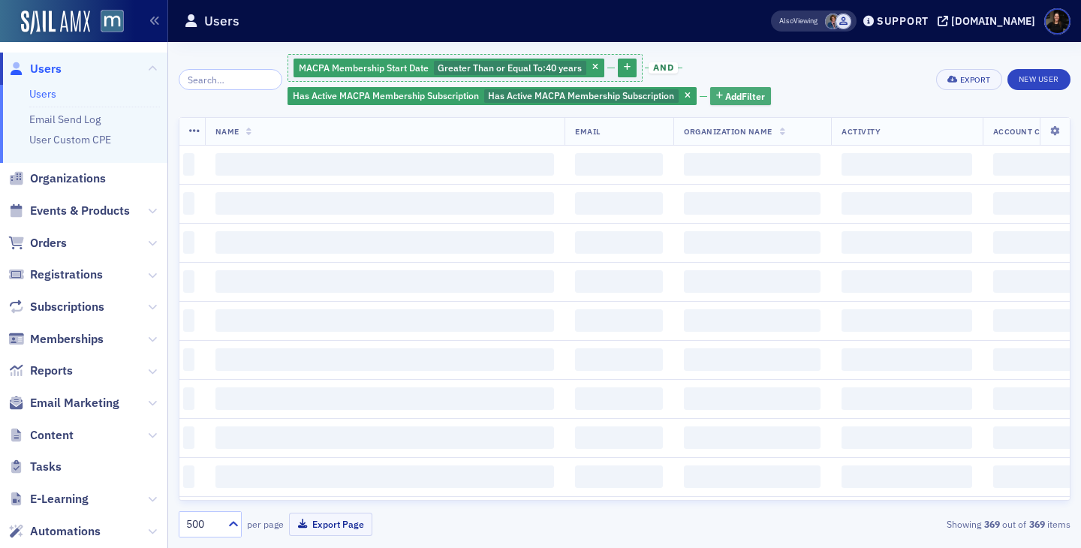
click at [749, 97] on span "Add Filter" at bounding box center [745, 96] width 40 height 14
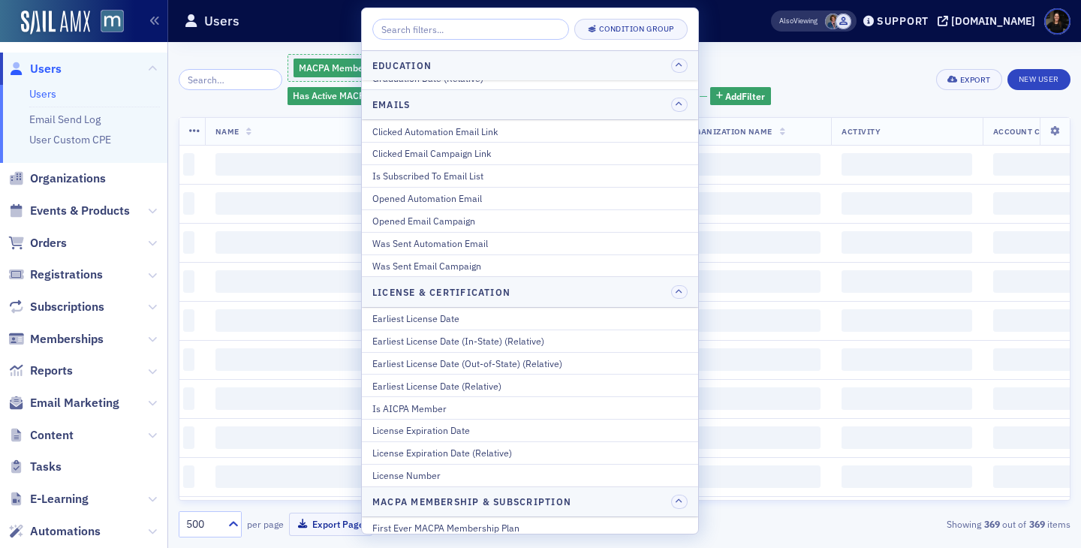
scroll to position [495, 0]
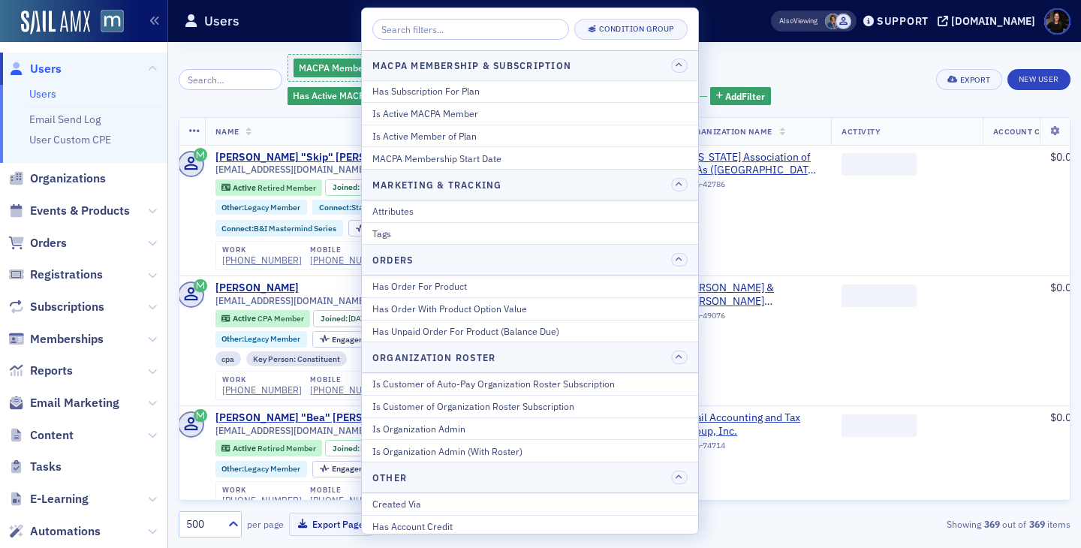
scroll to position [955, 0]
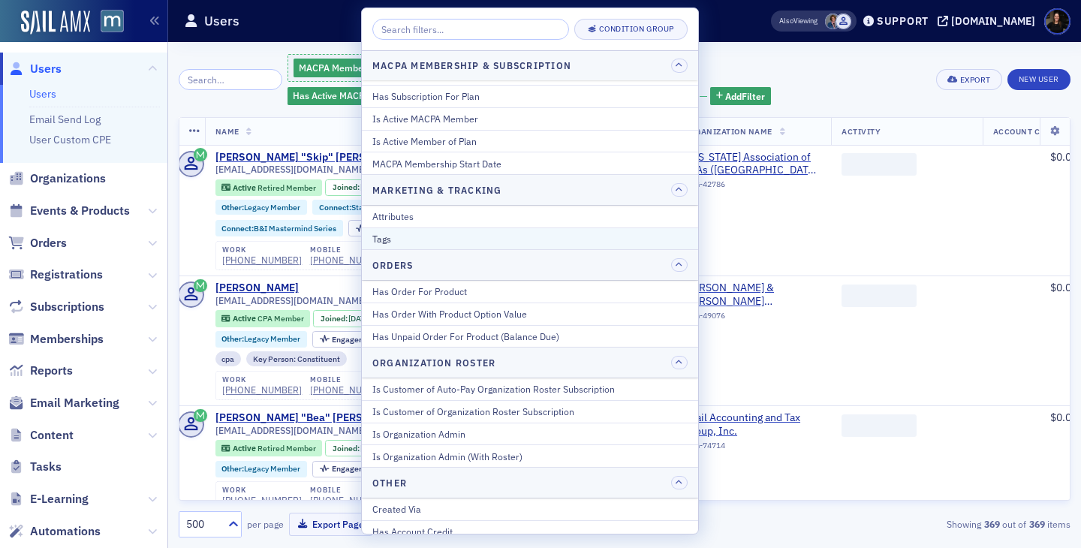
click at [398, 235] on div "Tags" at bounding box center [529, 239] width 315 height 14
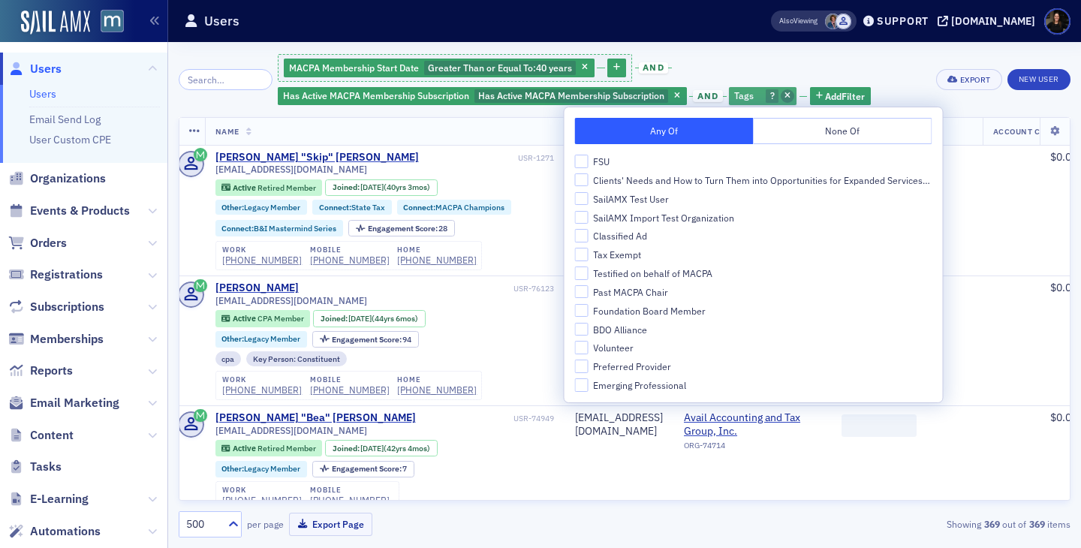
click at [785, 94] on icon "button" at bounding box center [788, 96] width 6 height 8
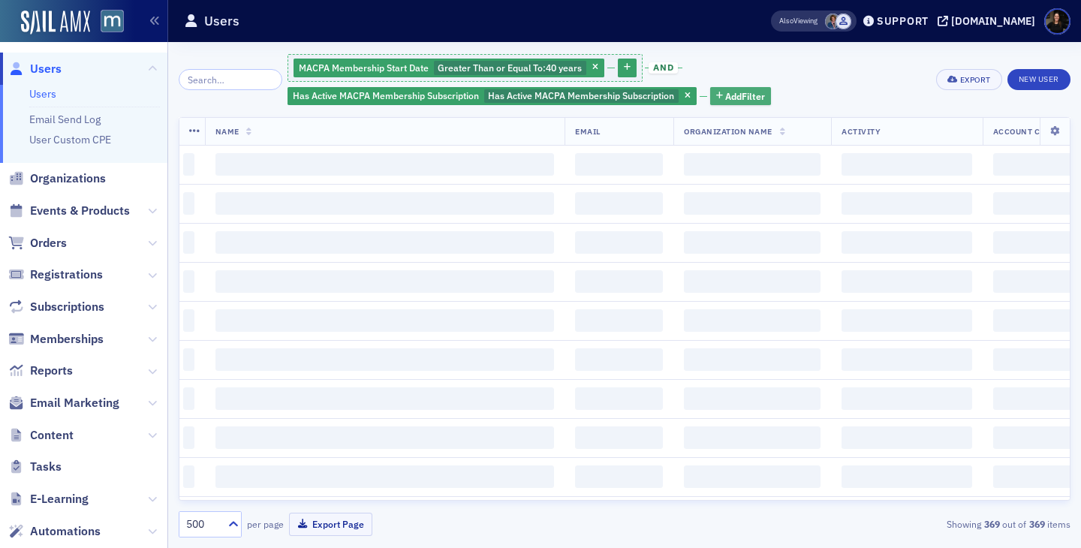
click at [734, 98] on span "Add Filter" at bounding box center [745, 96] width 40 height 14
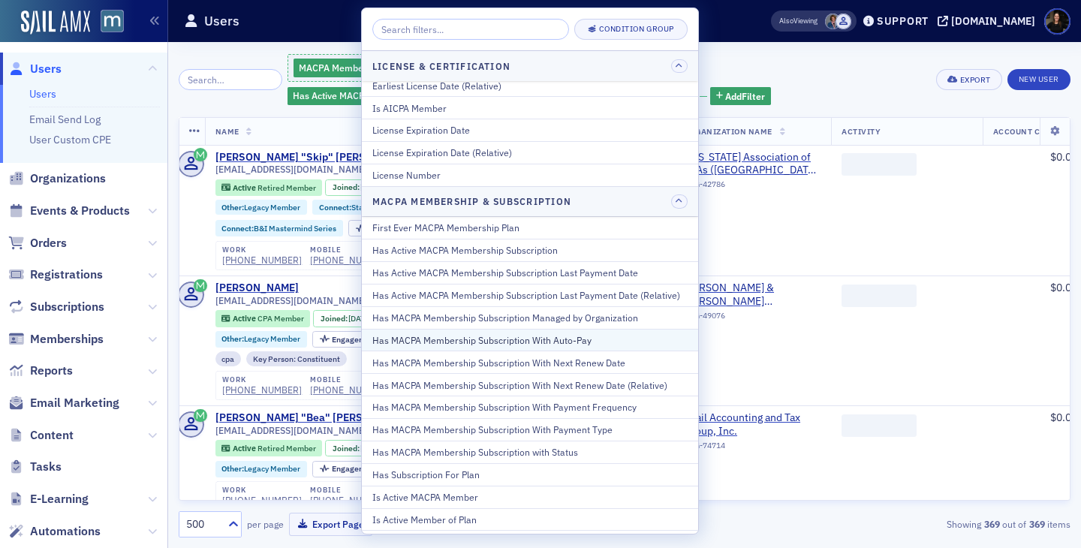
scroll to position [580, 0]
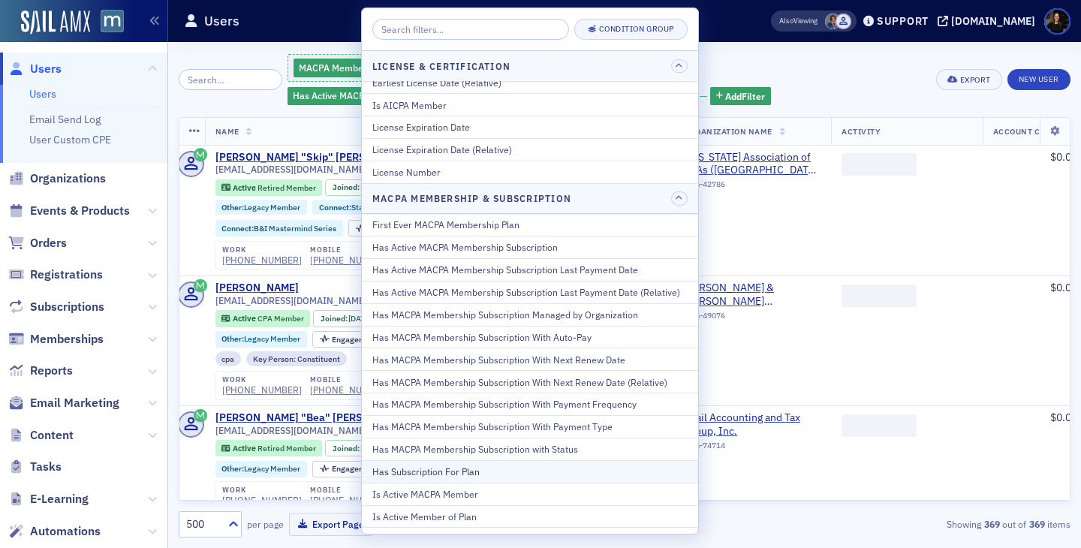
click at [443, 466] on div "Has Subscription For Plan" at bounding box center [529, 472] width 315 height 14
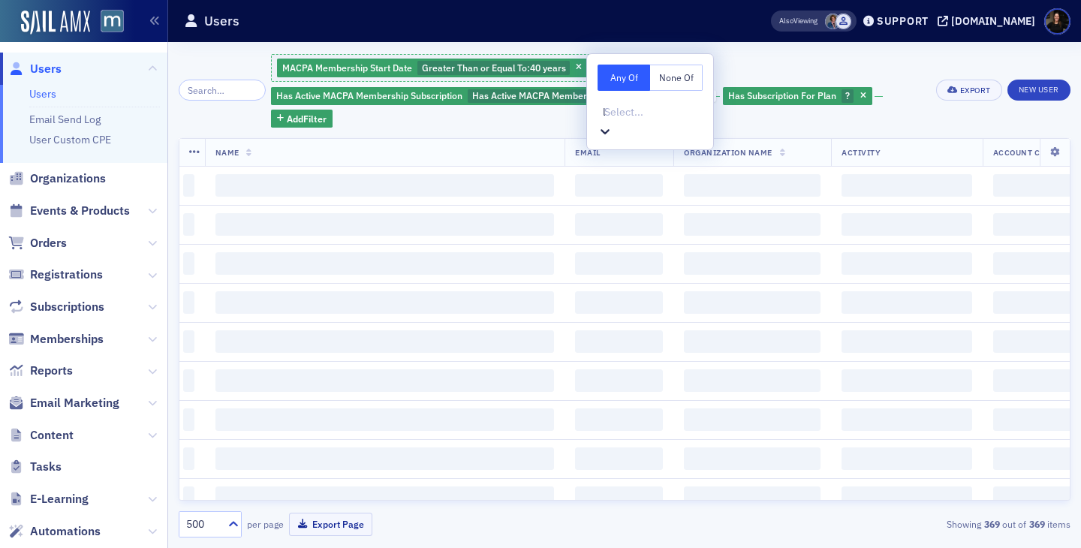
type input "leg"
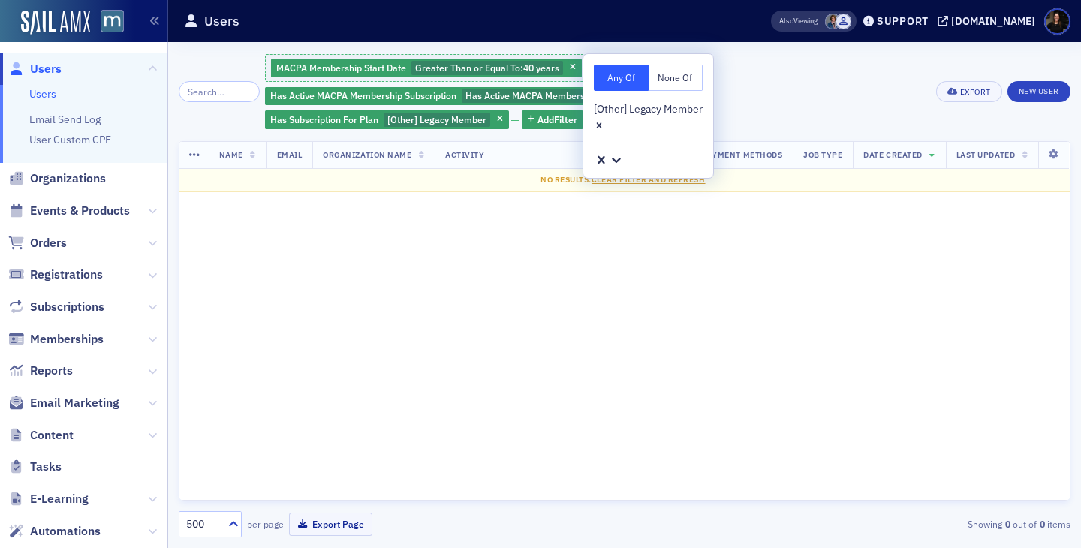
click at [624, 152] on icon at bounding box center [616, 159] width 15 height 15
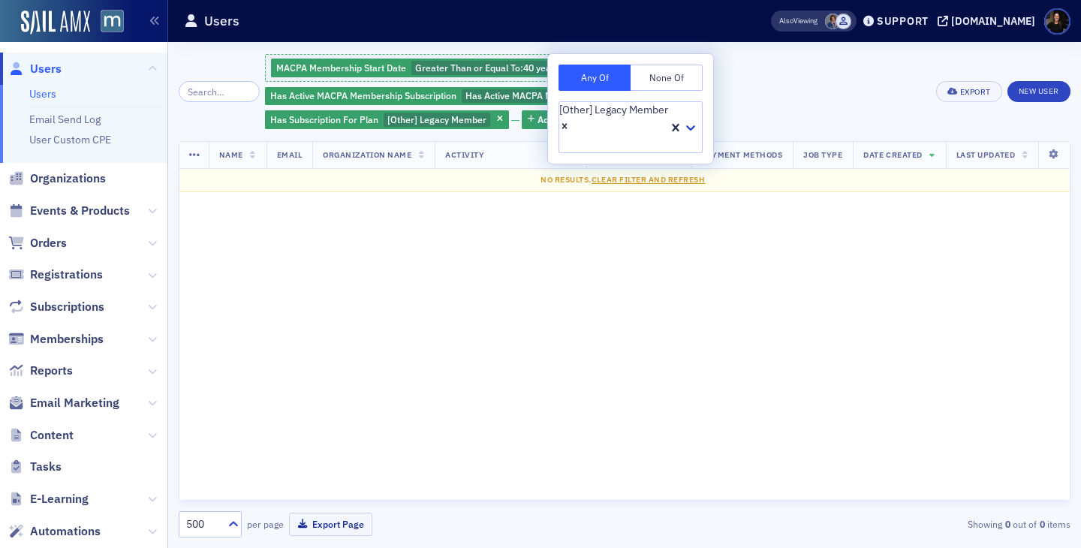
click at [769, 100] on div "MACPA Membership Start Date Greater Than or Equal To : 40 years and Has Active …" at bounding box center [596, 92] width 662 height 78
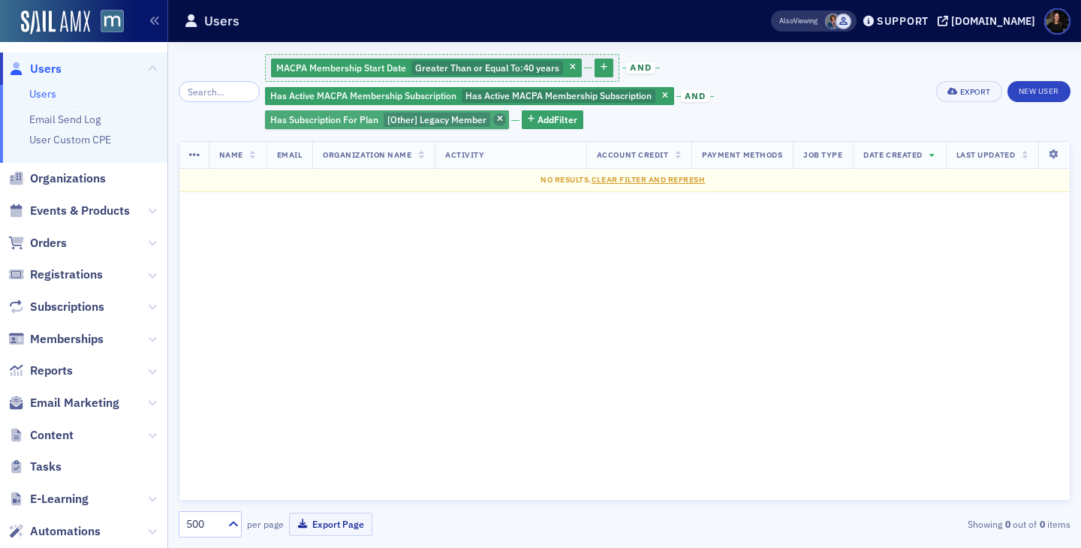
click at [497, 118] on icon "button" at bounding box center [500, 120] width 6 height 8
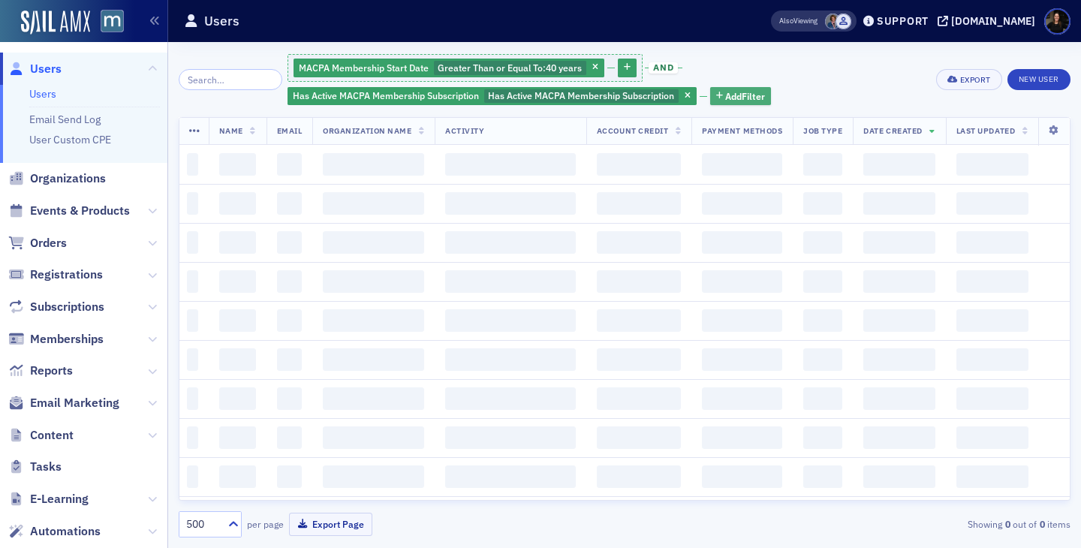
click at [728, 101] on span "Add Filter" at bounding box center [745, 96] width 40 height 14
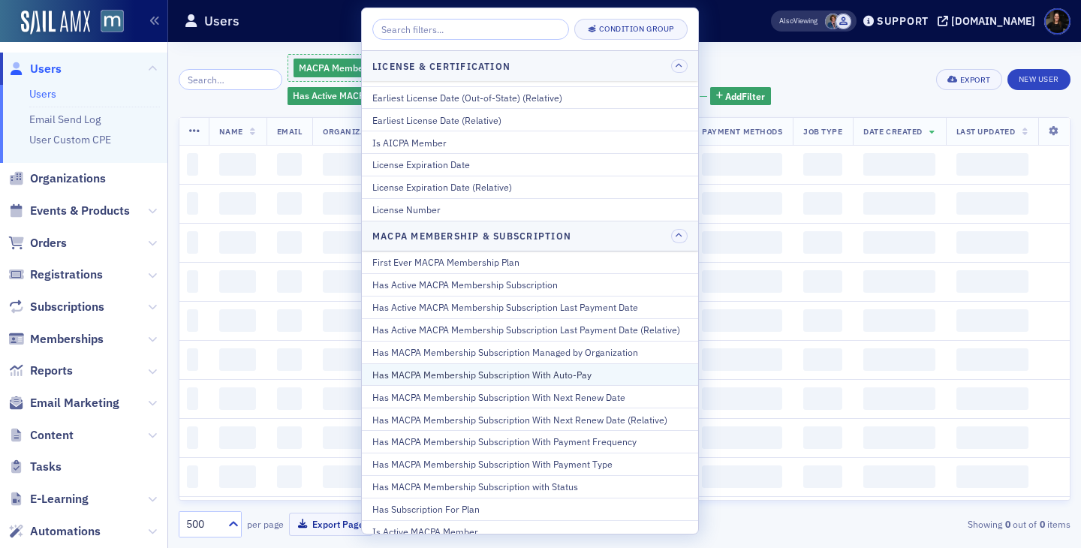
scroll to position [574, 0]
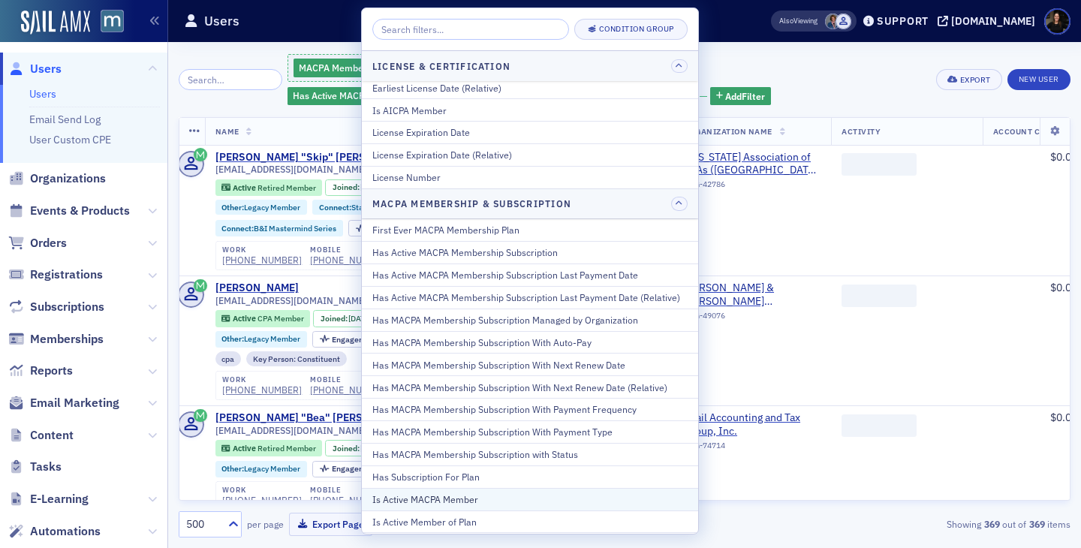
scroll to position [605, 0]
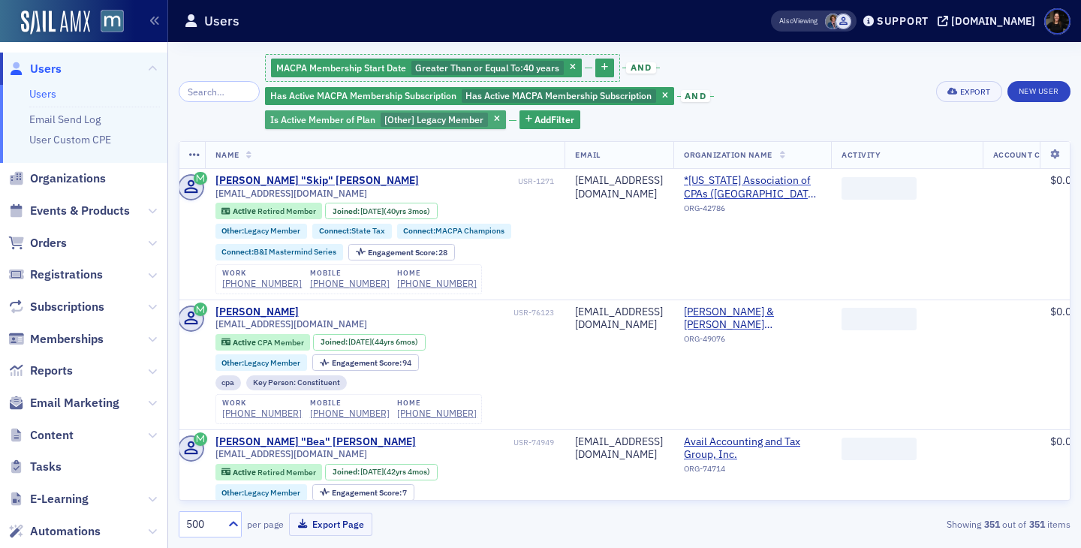
click at [448, 119] on span "[Other] Legacy Member" at bounding box center [433, 119] width 99 height 12
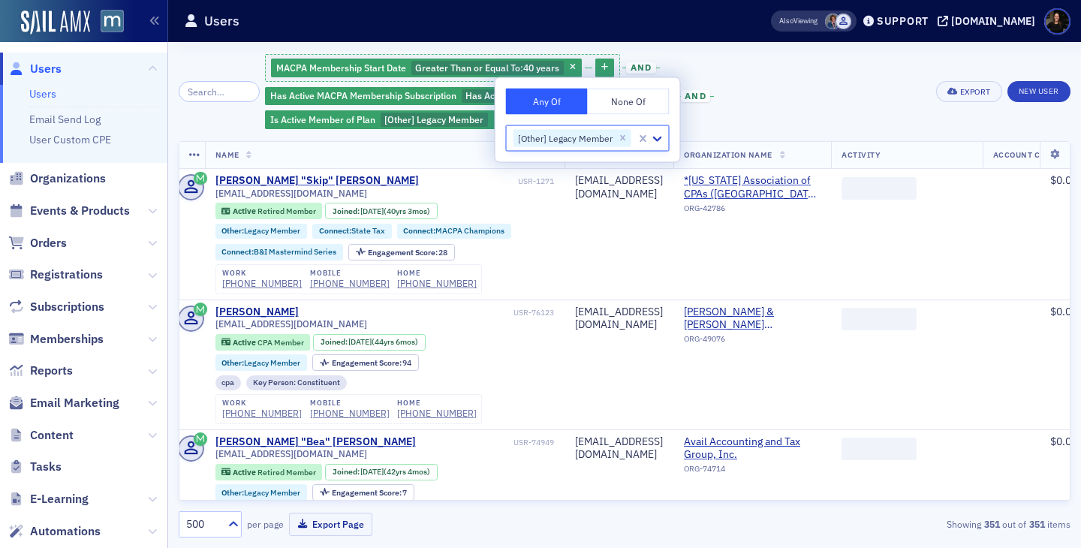
click at [631, 97] on button "None Of" at bounding box center [629, 102] width 82 height 26
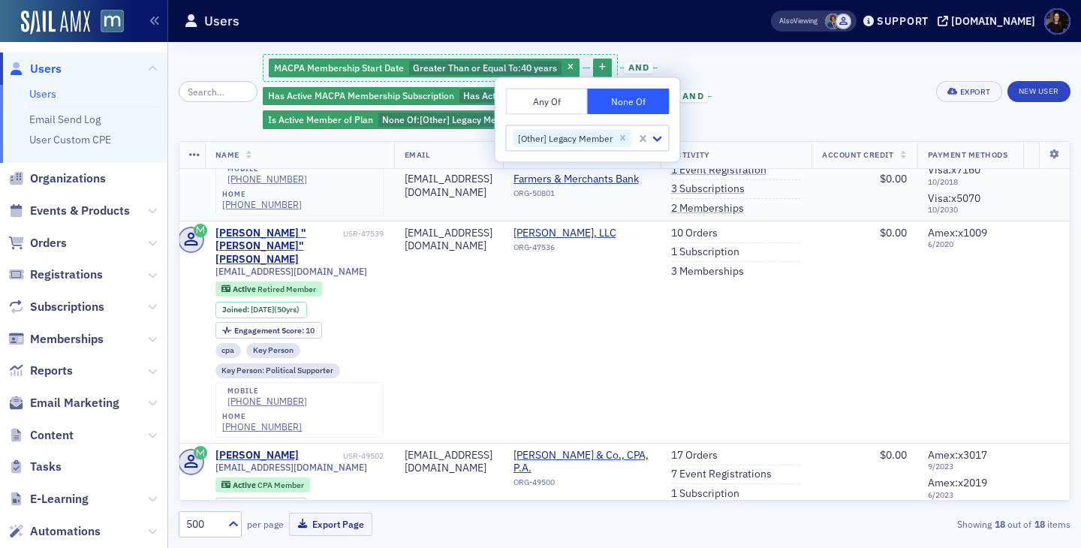
scroll to position [996, 7]
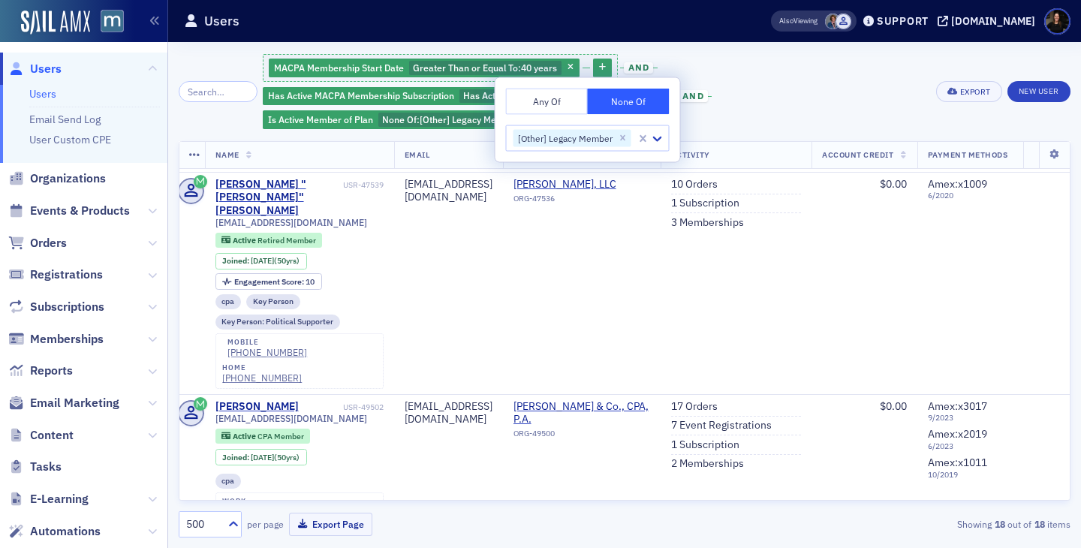
click at [773, 98] on div "MACPA Membership Start Date Greater Than or Equal To : 40 years and Has Active …" at bounding box center [594, 92] width 663 height 78
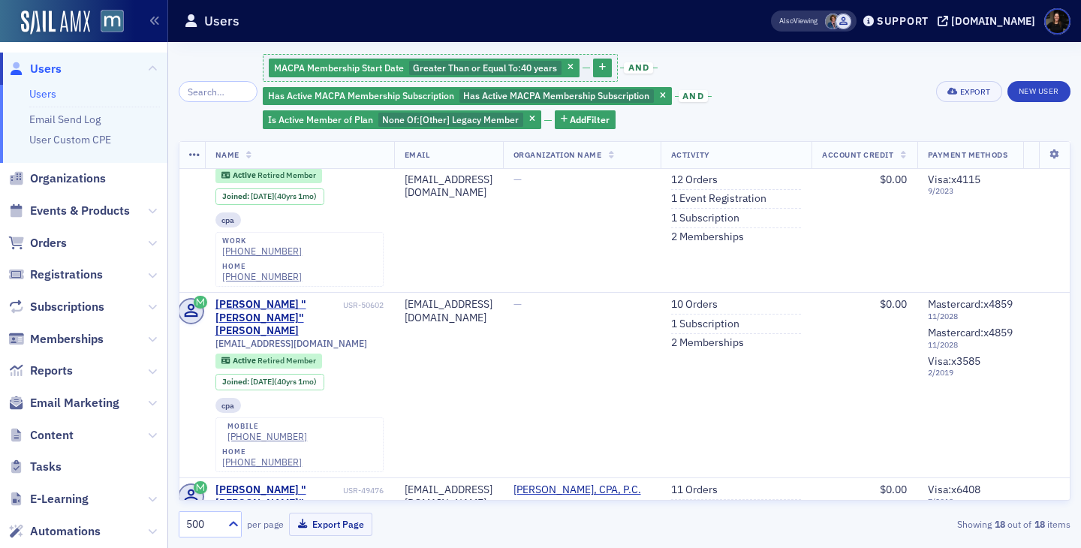
scroll to position [0, 7]
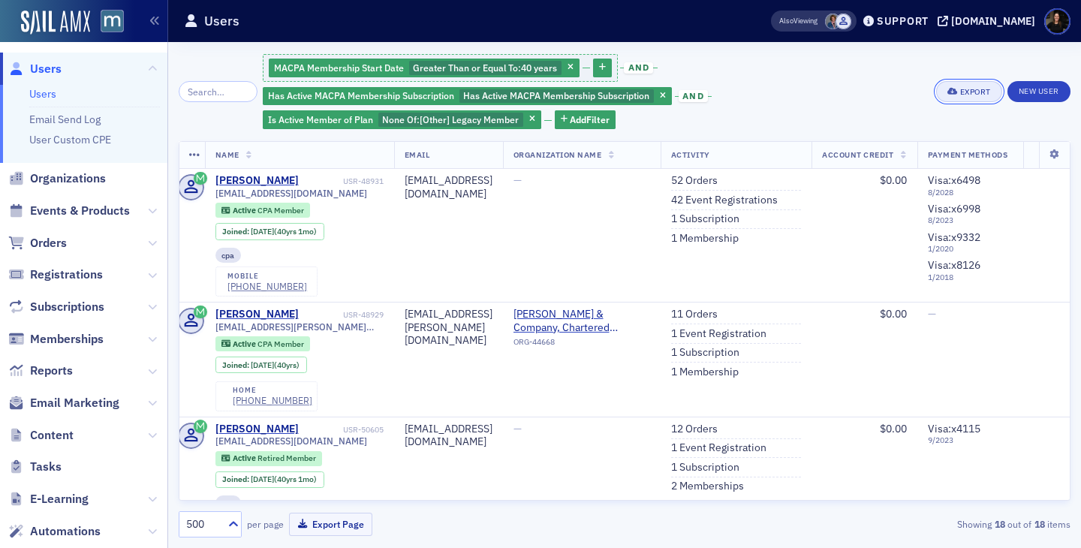
click at [957, 96] on button "Export" at bounding box center [968, 91] width 65 height 21
click at [785, 68] on div "MACPA Membership Start Date Greater Than or Equal To : 40 years and Has Active …" at bounding box center [594, 92] width 663 height 78
click at [962, 89] on div "Export" at bounding box center [975, 92] width 31 height 8
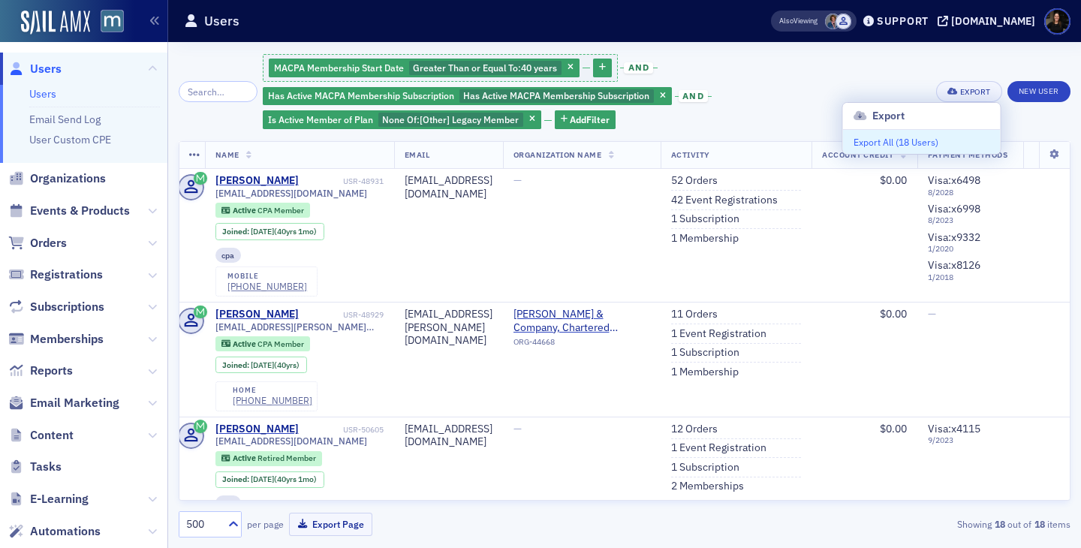
click at [891, 140] on button "Export All ( 18 Users )" at bounding box center [922, 142] width 158 height 24
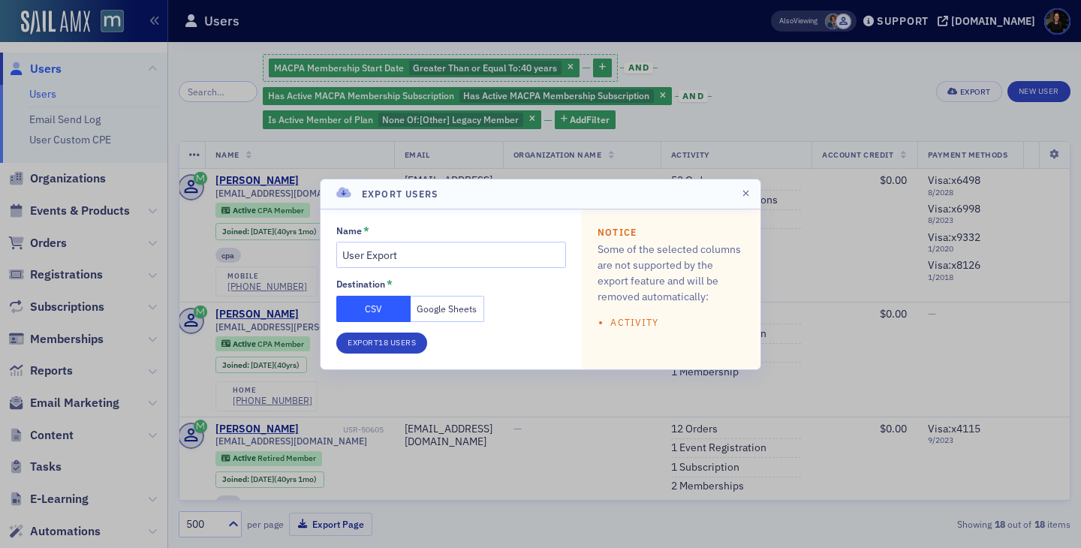
click at [421, 311] on button "Google Sheets" at bounding box center [448, 309] width 74 height 26
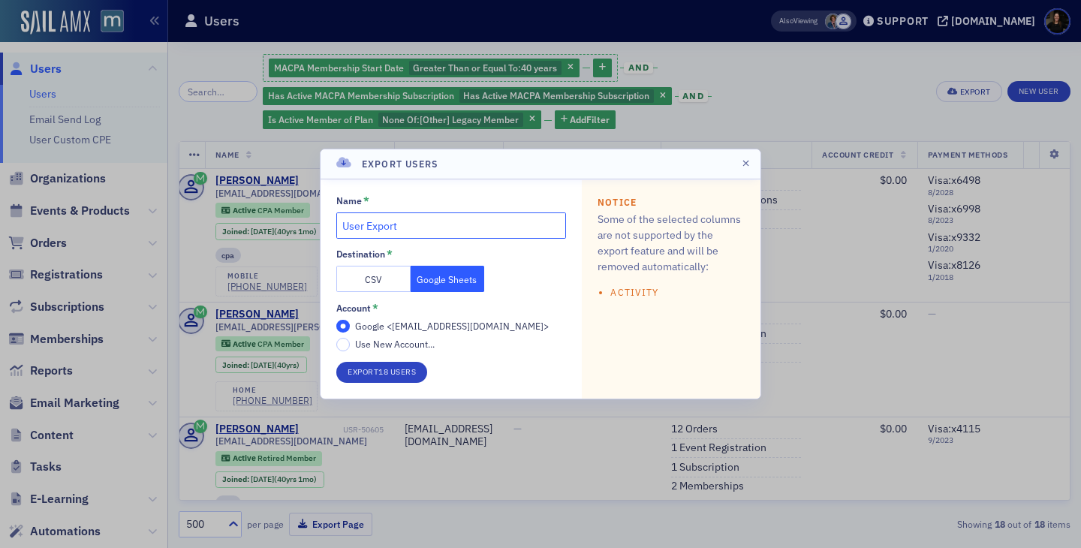
click at [426, 236] on input "User Export" at bounding box center [451, 225] width 230 height 26
type input "Legacy Members to Import"
click at [356, 375] on button "Export 18 Users" at bounding box center [381, 372] width 91 height 21
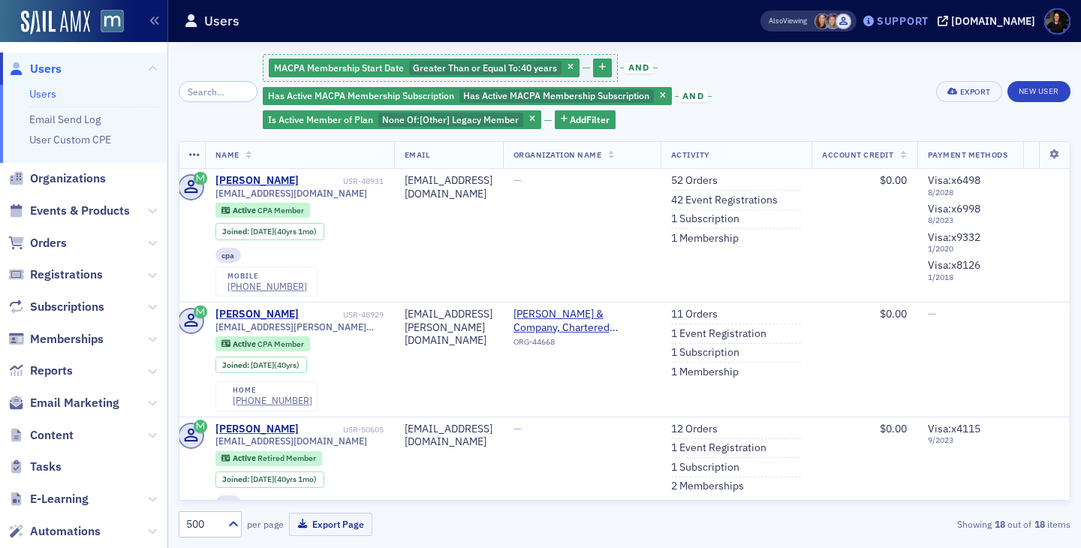
click at [920, 27] on div "Support" at bounding box center [903, 21] width 52 height 14
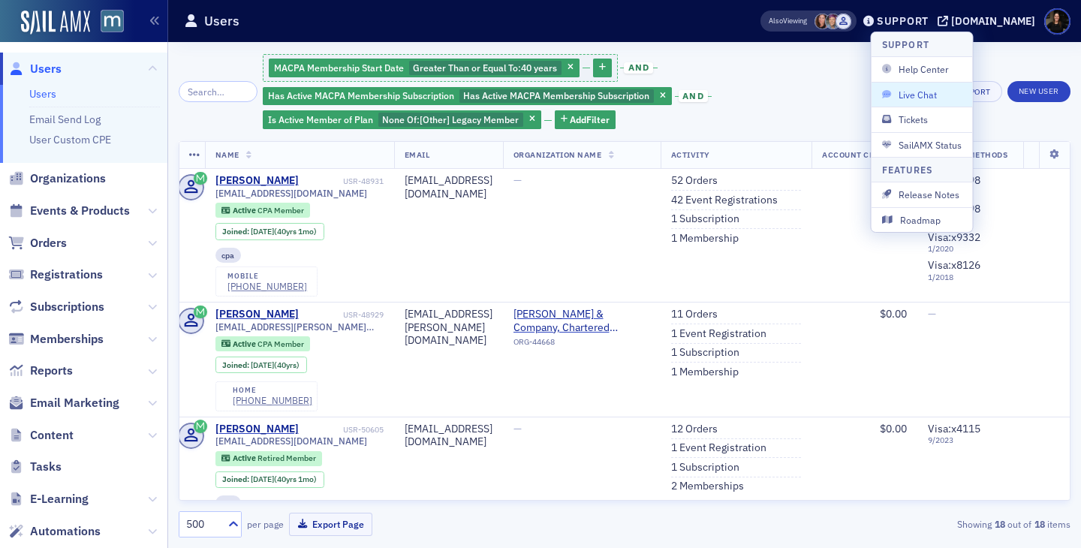
click at [898, 88] on span "Live Chat" at bounding box center [922, 95] width 80 height 14
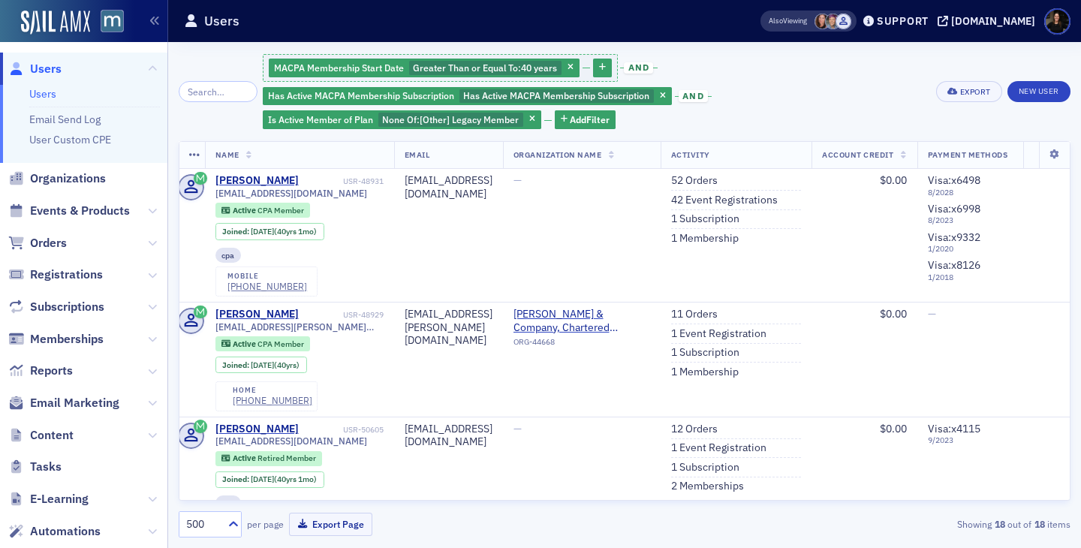
scroll to position [0, 0]
drag, startPoint x: 20, startPoint y: 939, endPoint x: 129, endPoint y: 948, distance: 110.0
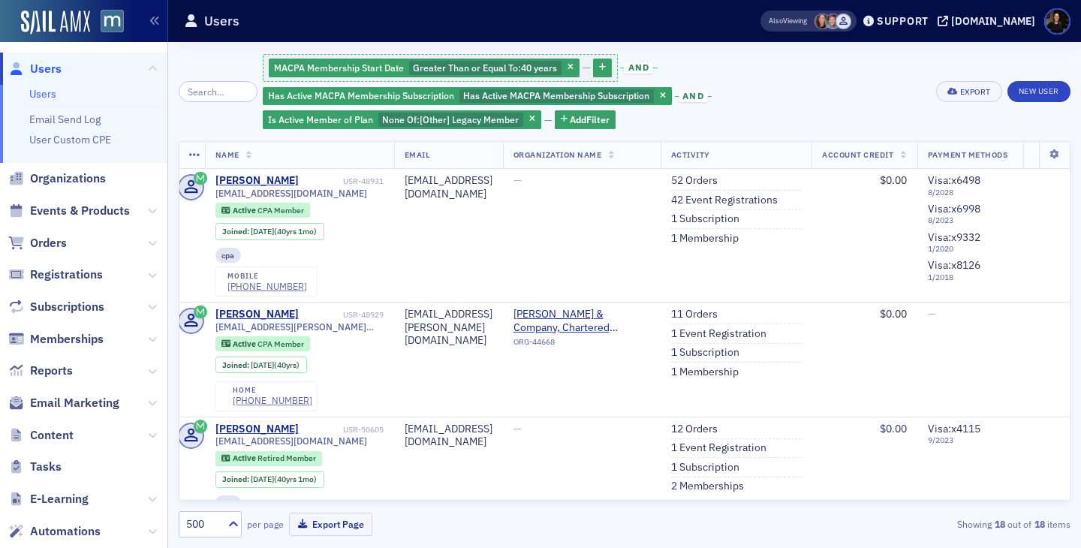
drag, startPoint x: 36, startPoint y: 939, endPoint x: 161, endPoint y: 954, distance: 125.5
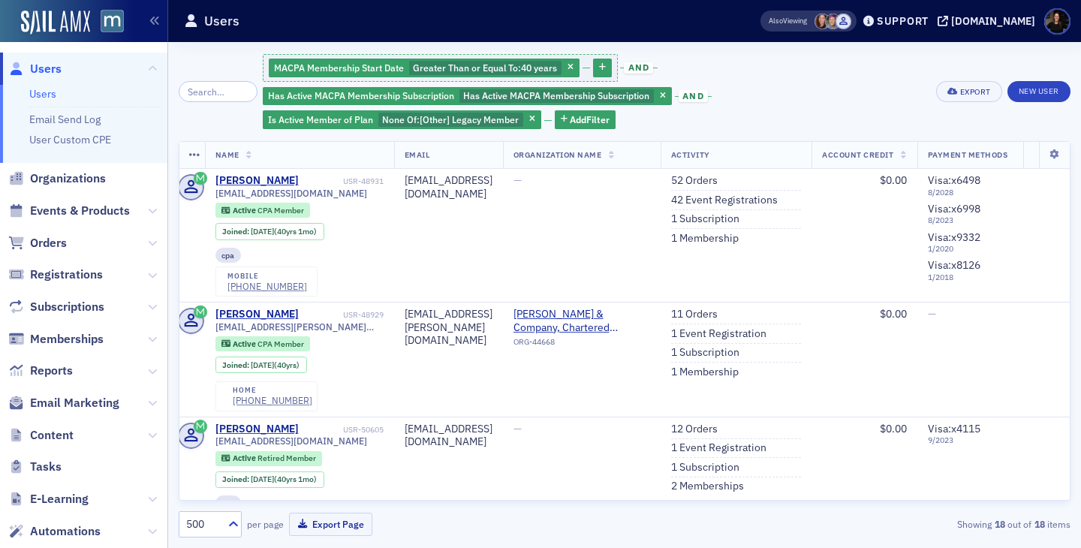
type textarea "I'm working on getting legacy members from this year updated in SAIL. Is this r…"
type textarea "I think I'm looking to see if my filters are correct."
drag, startPoint x: 62, startPoint y: 960, endPoint x: 52, endPoint y: 909, distance: 51.4
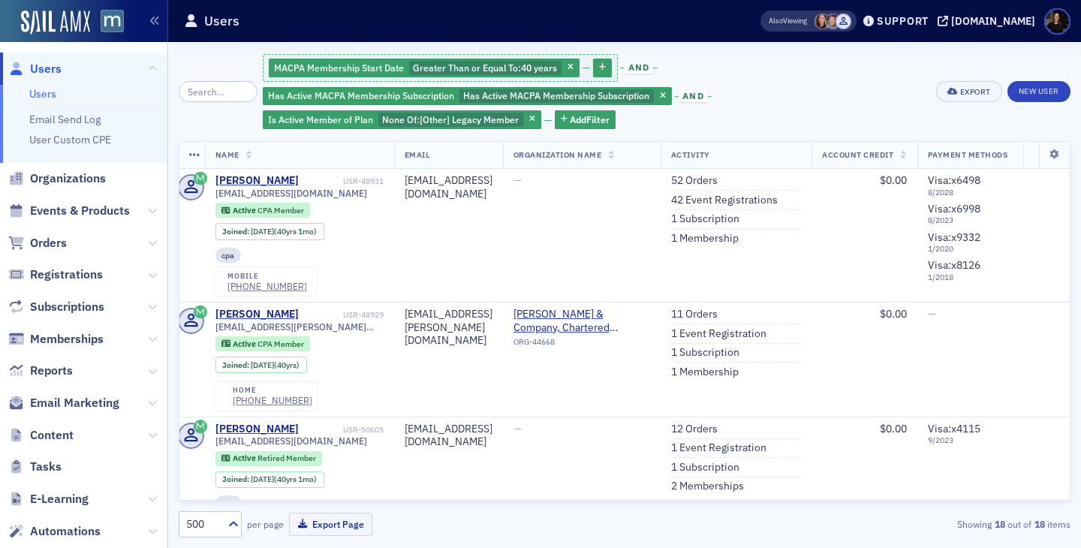
type textarea "This should be for members who that 40+ years."
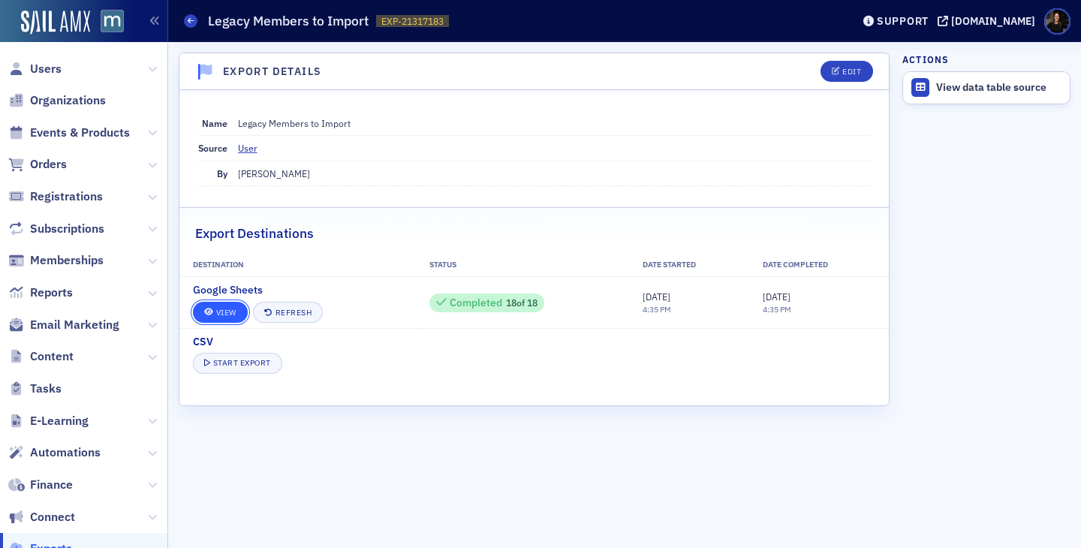
click at [221, 305] on link "View" at bounding box center [220, 312] width 55 height 21
